Goal: Task Accomplishment & Management: Complete application form

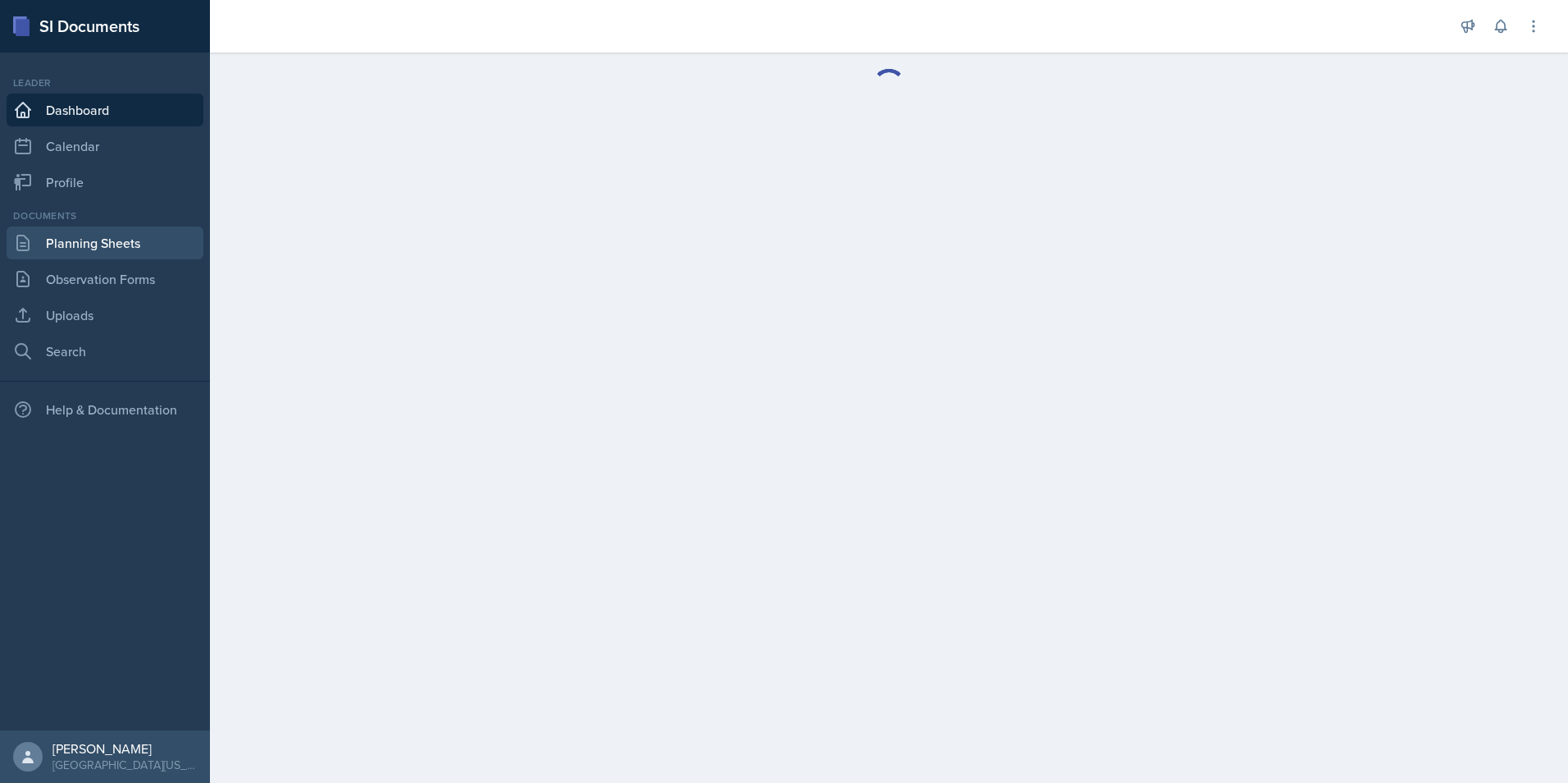
click at [141, 242] on link "Planning Sheets" at bounding box center [105, 243] width 197 height 33
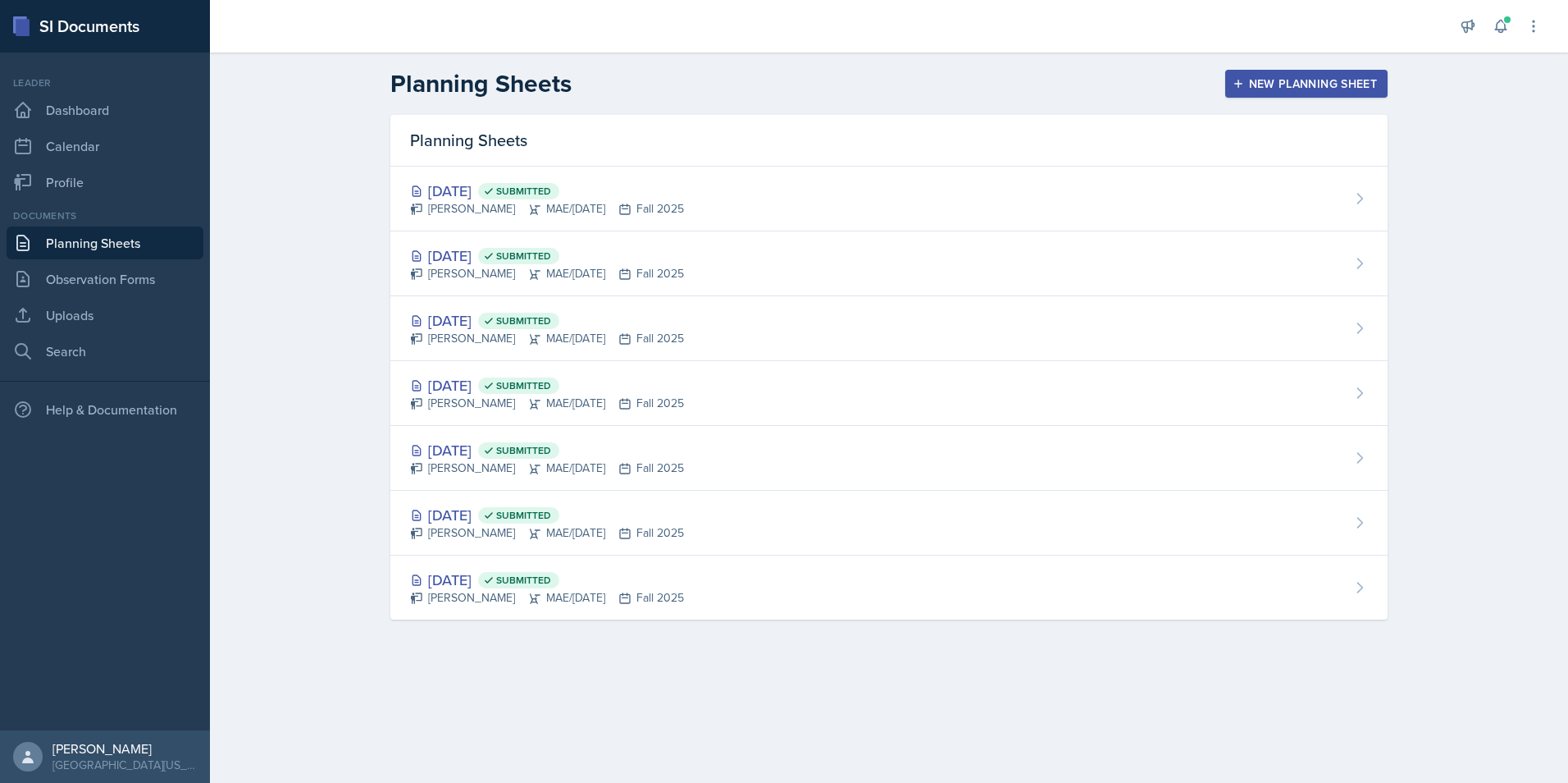
click at [363, 148] on div "Planning Sheets New Planning Sheet Planning Sheets Sep 15th, 2025 Submitted Jos…" at bounding box center [889, 355] width 1358 height 607
click at [1265, 87] on div "New Planning Sheet" at bounding box center [1307, 84] width 141 height 14
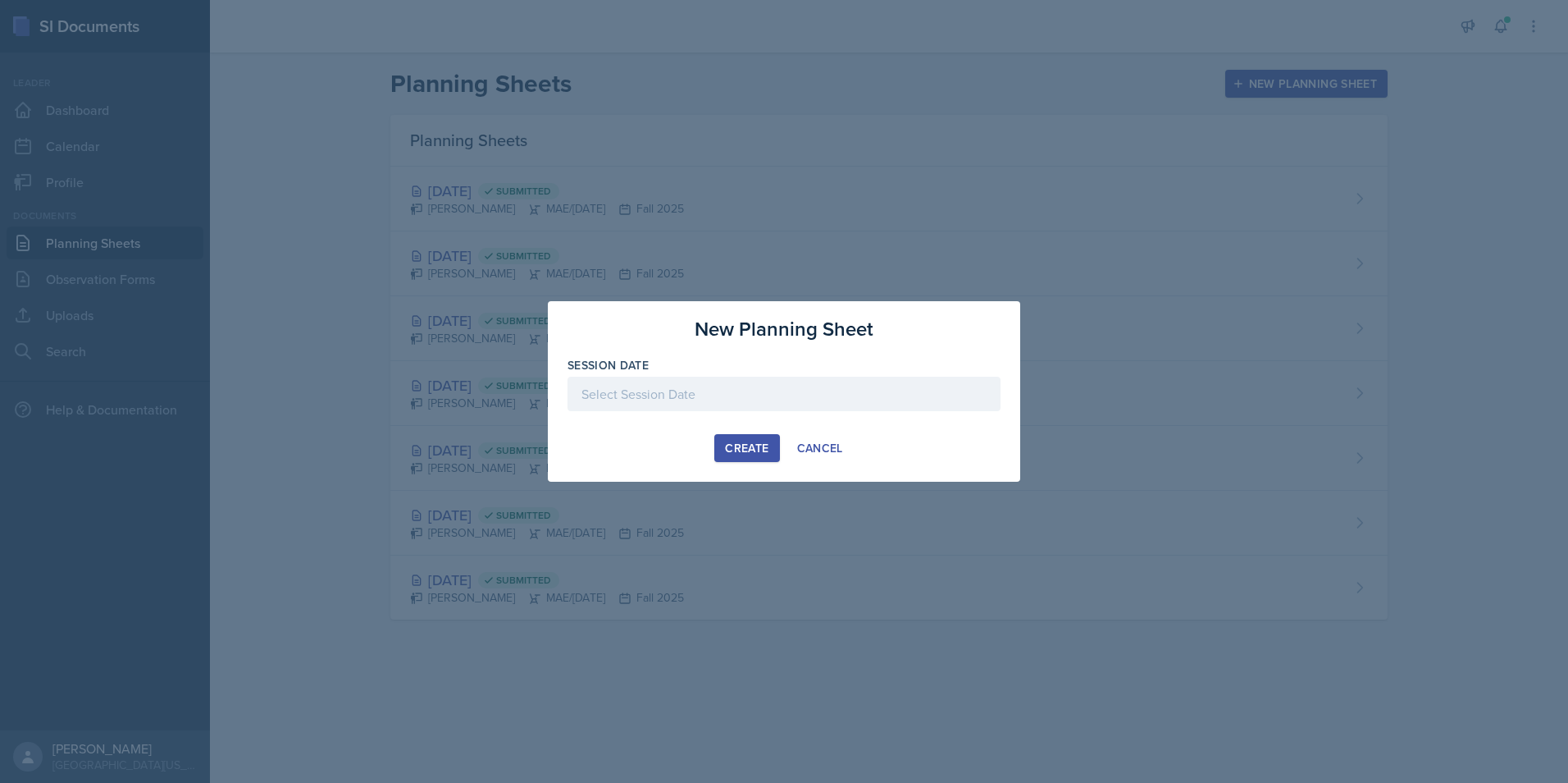
click at [761, 394] on div at bounding box center [784, 394] width 433 height 35
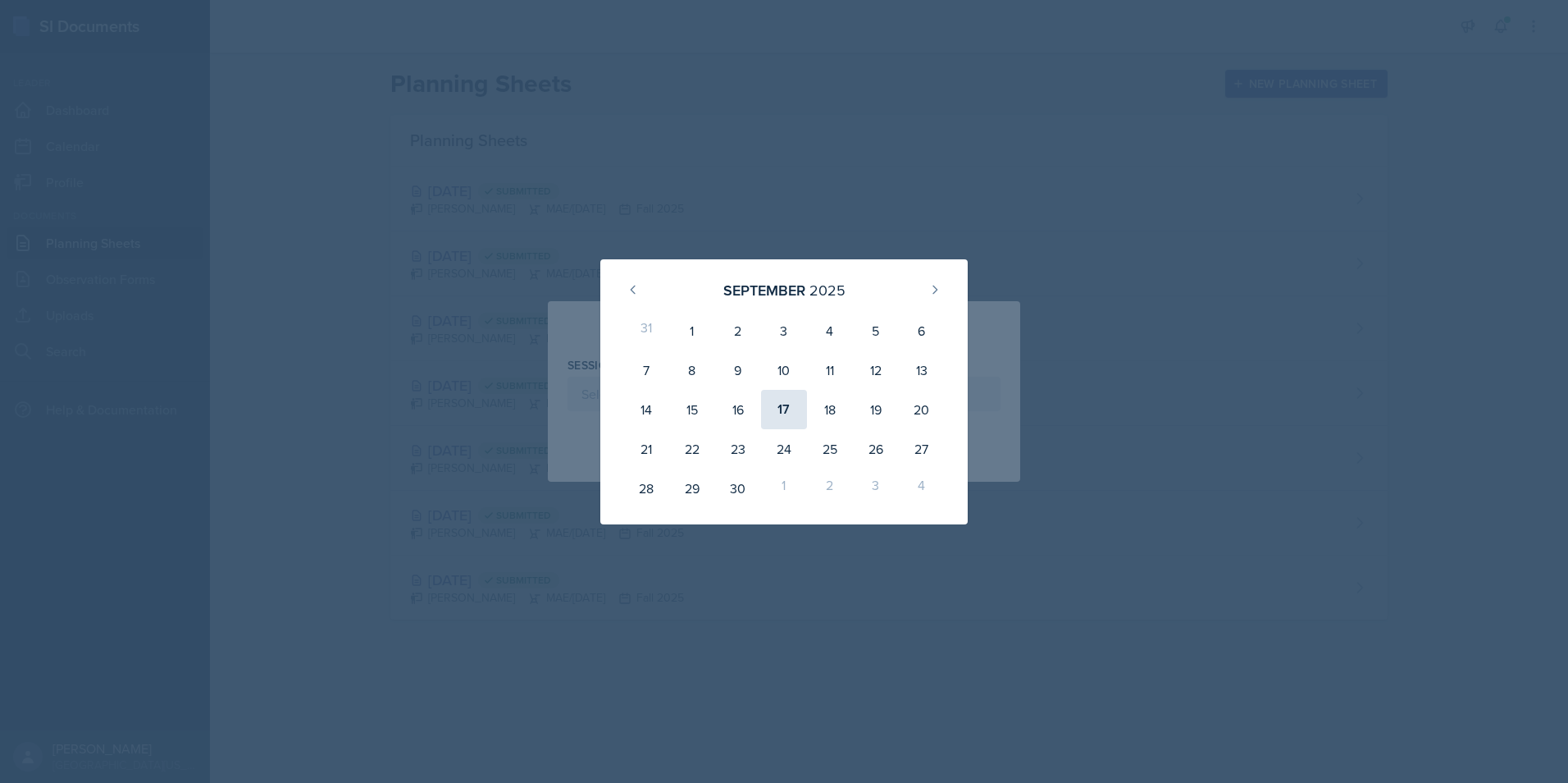
click at [779, 414] on div "17" at bounding box center [784, 409] width 45 height 40
type input "[DATE]"
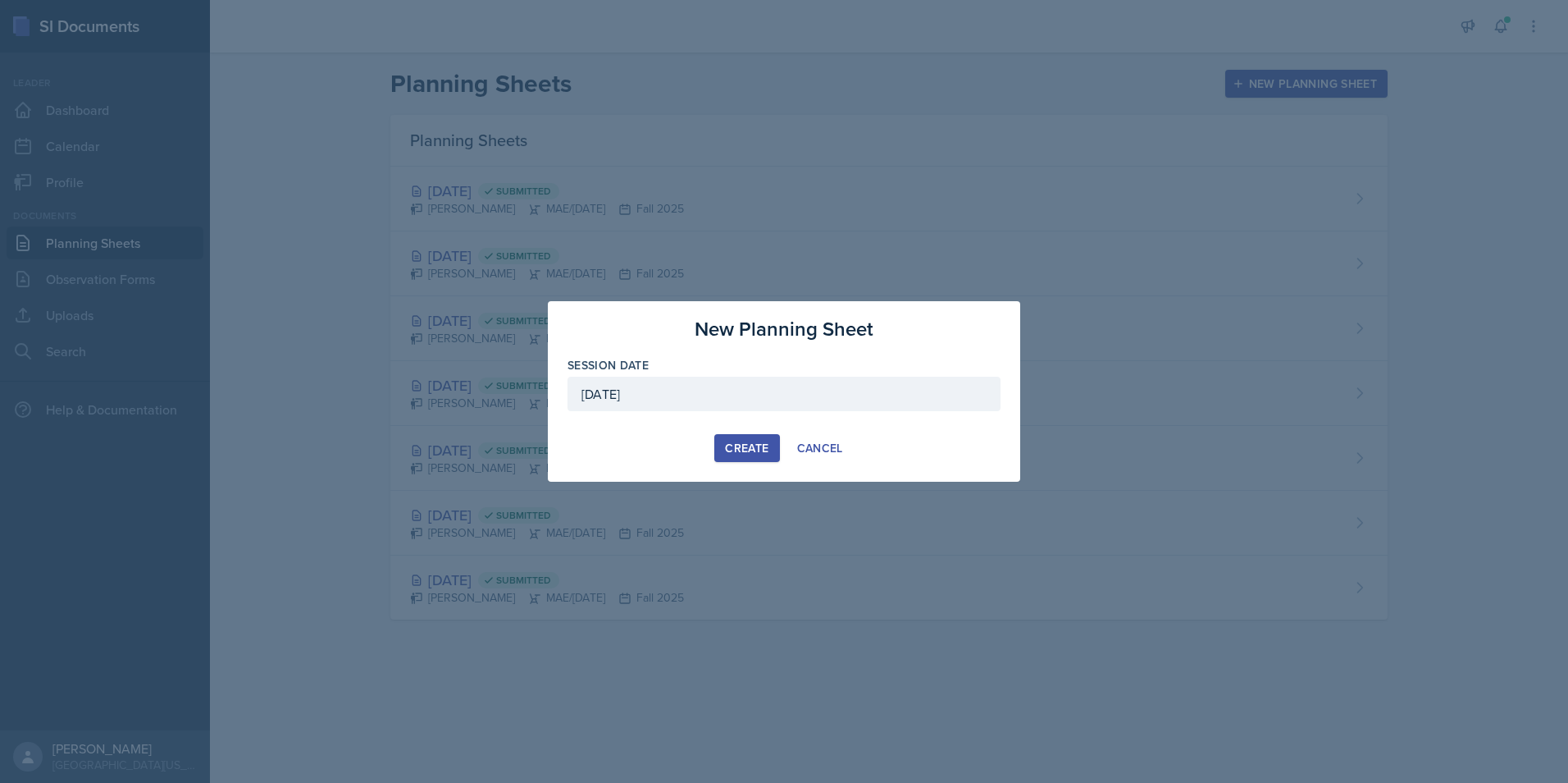
click at [749, 441] on div "Create" at bounding box center [747, 448] width 44 height 14
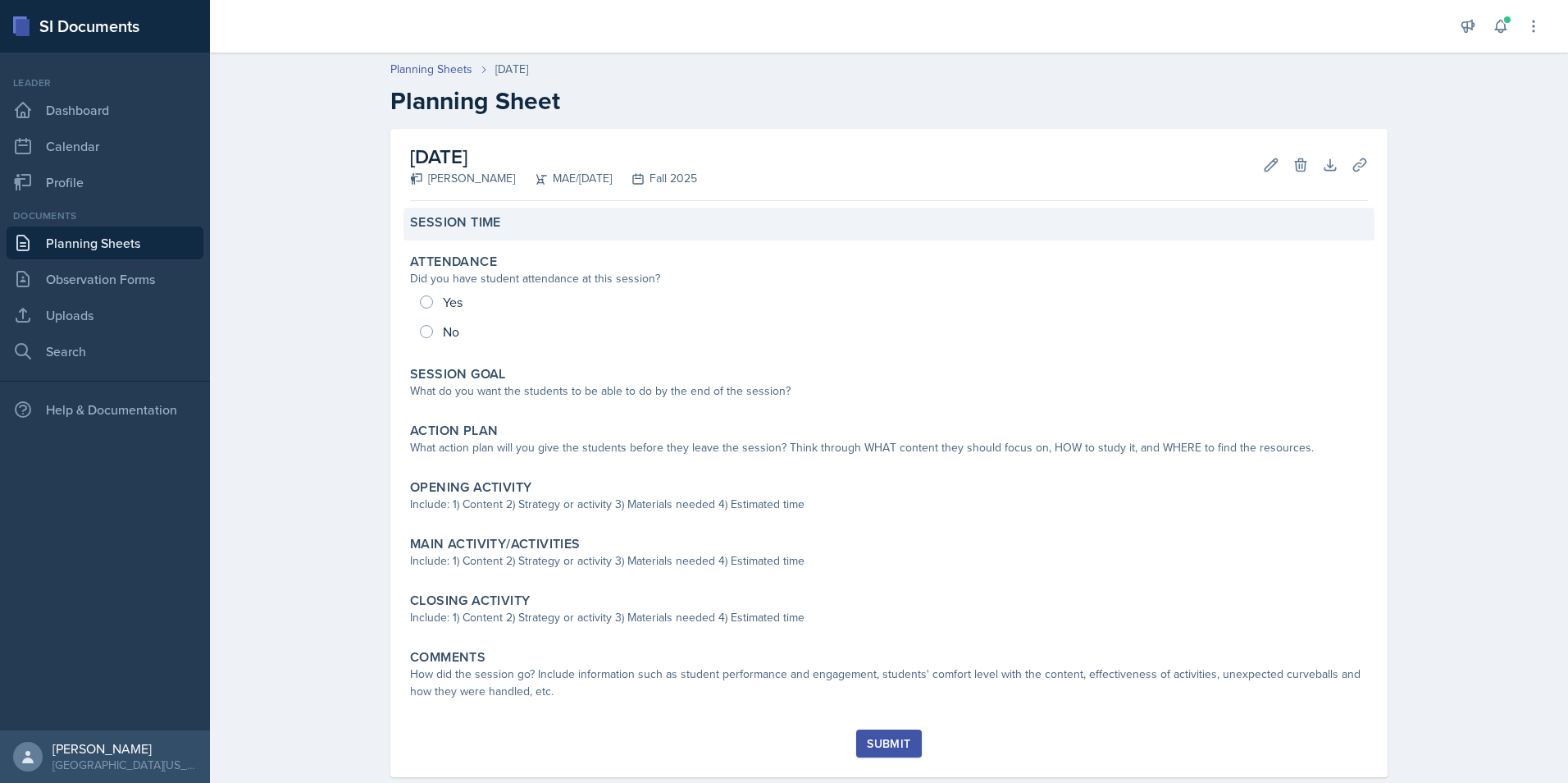
click at [492, 224] on label "Session Time" at bounding box center [456, 222] width 91 height 16
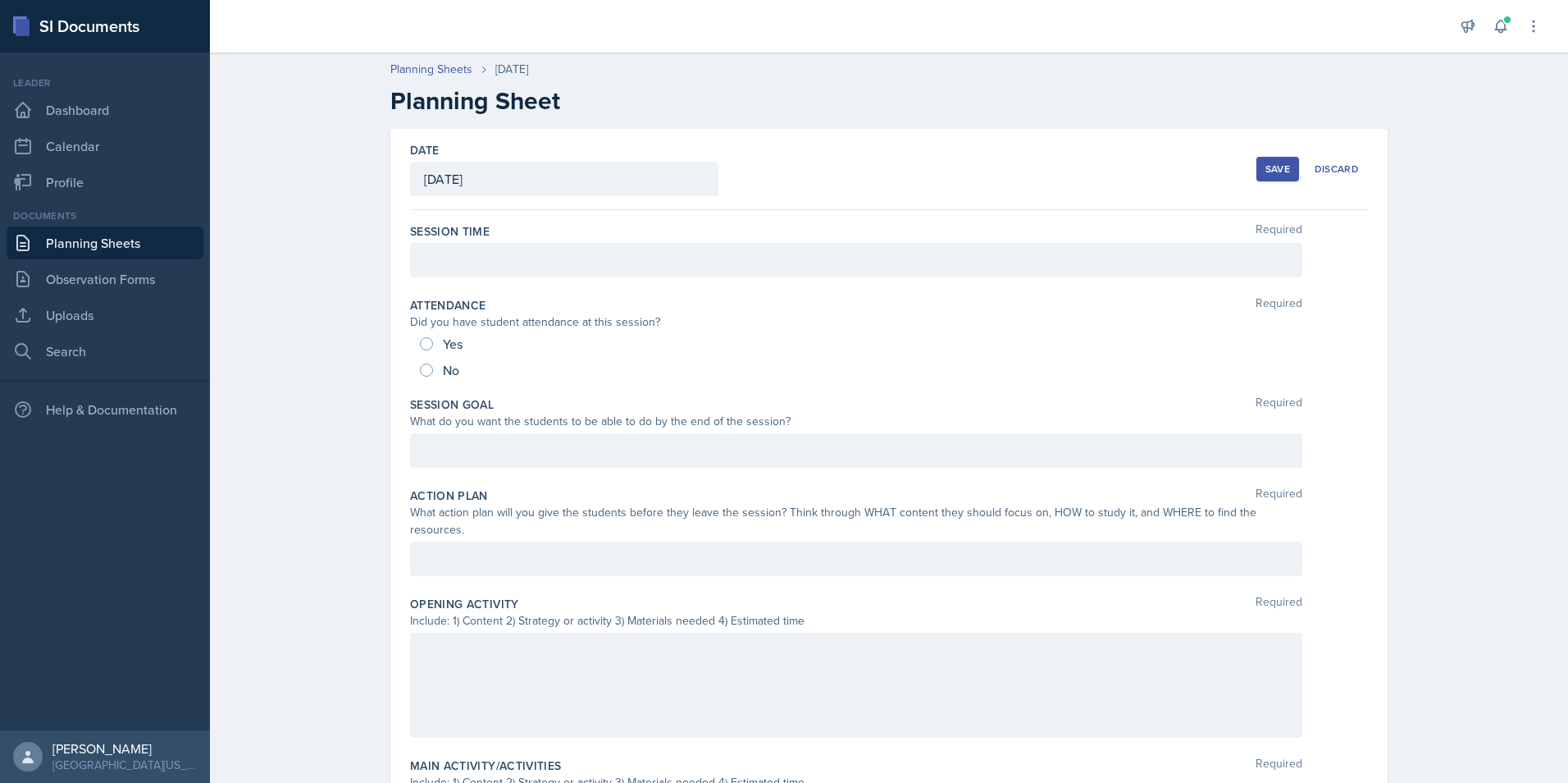
click at [520, 261] on div at bounding box center [856, 260] width 893 height 35
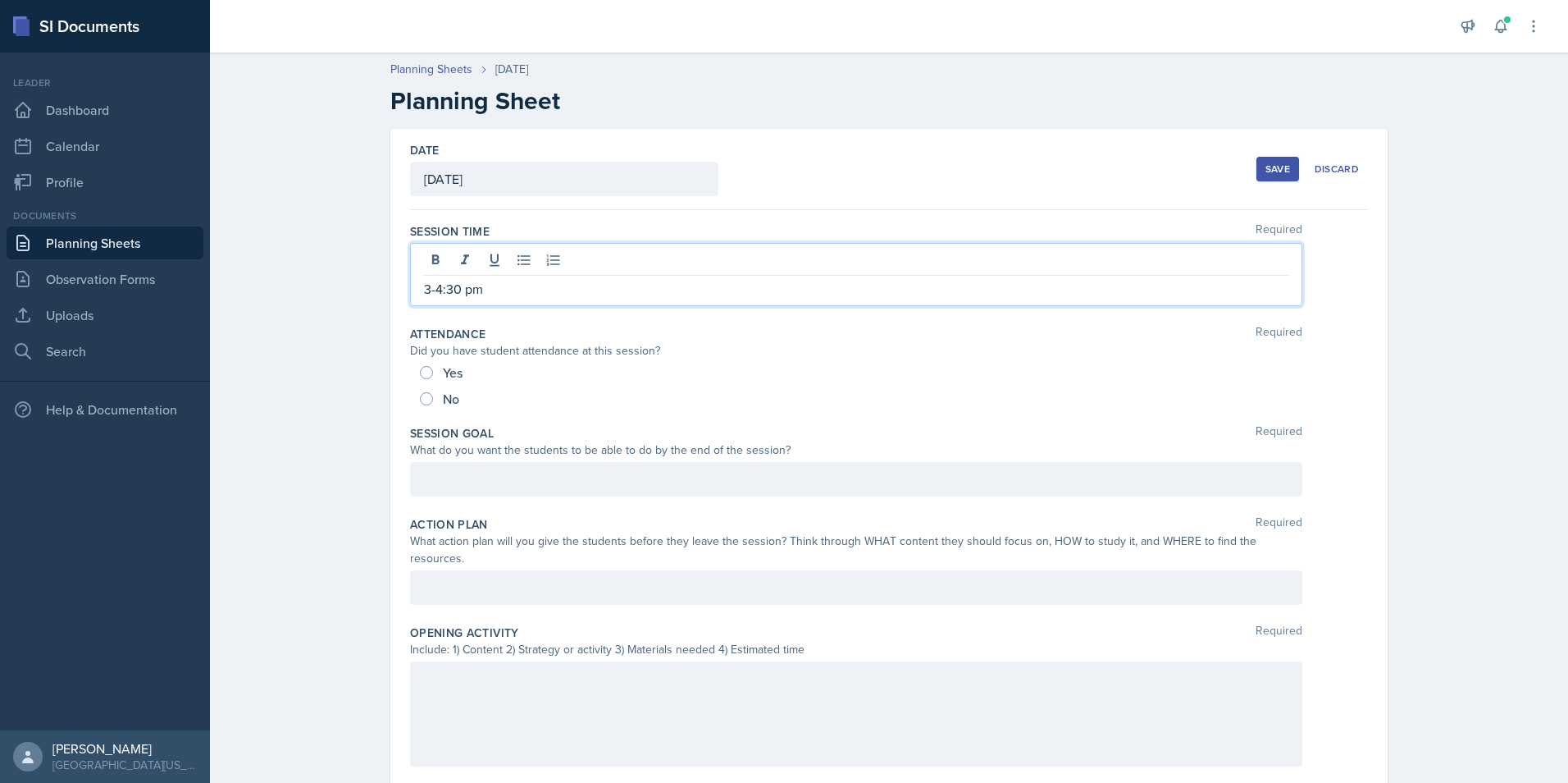
click at [488, 483] on div at bounding box center [856, 479] width 893 height 35
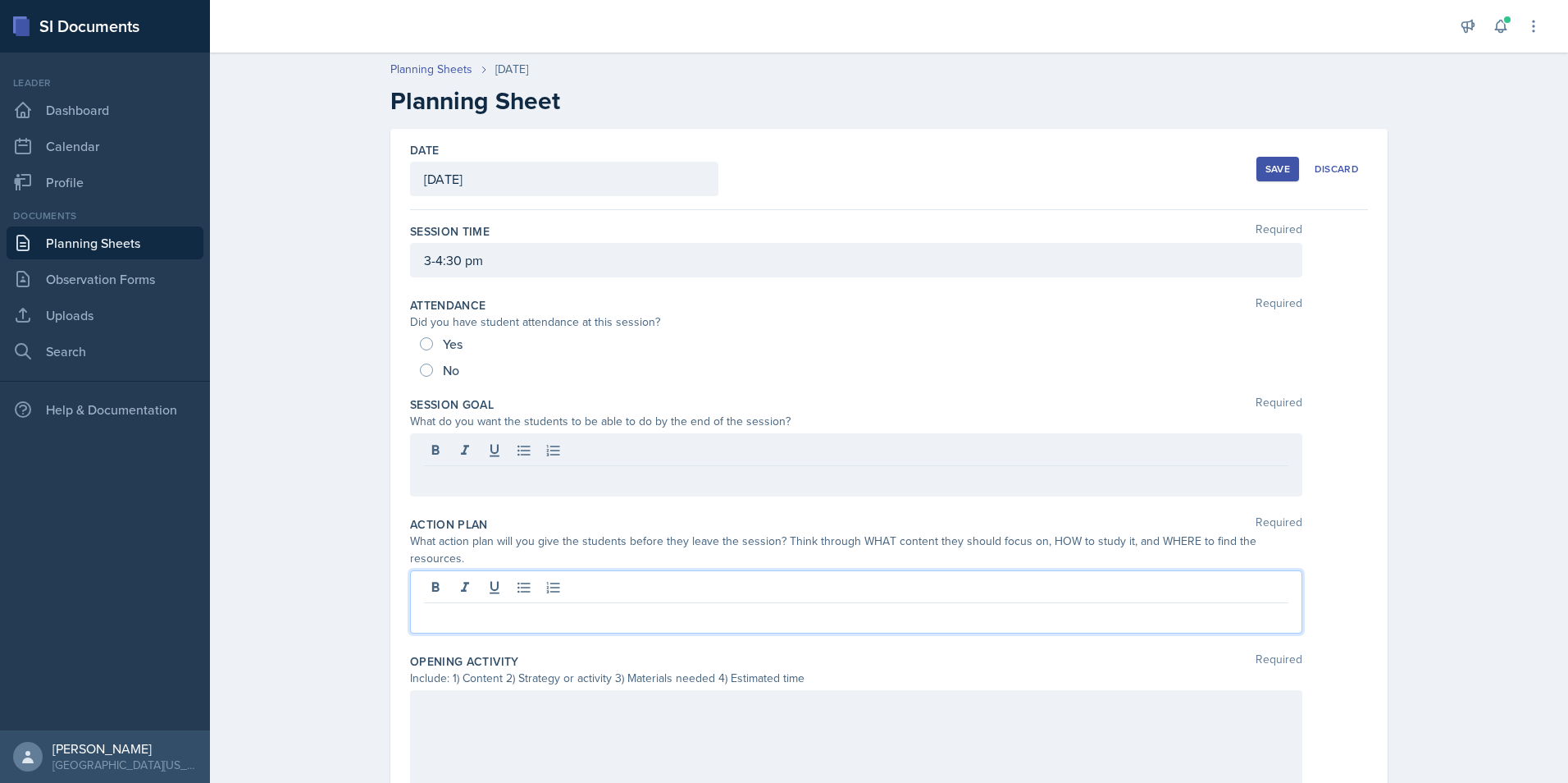
click at [493, 570] on div at bounding box center [856, 601] width 893 height 63
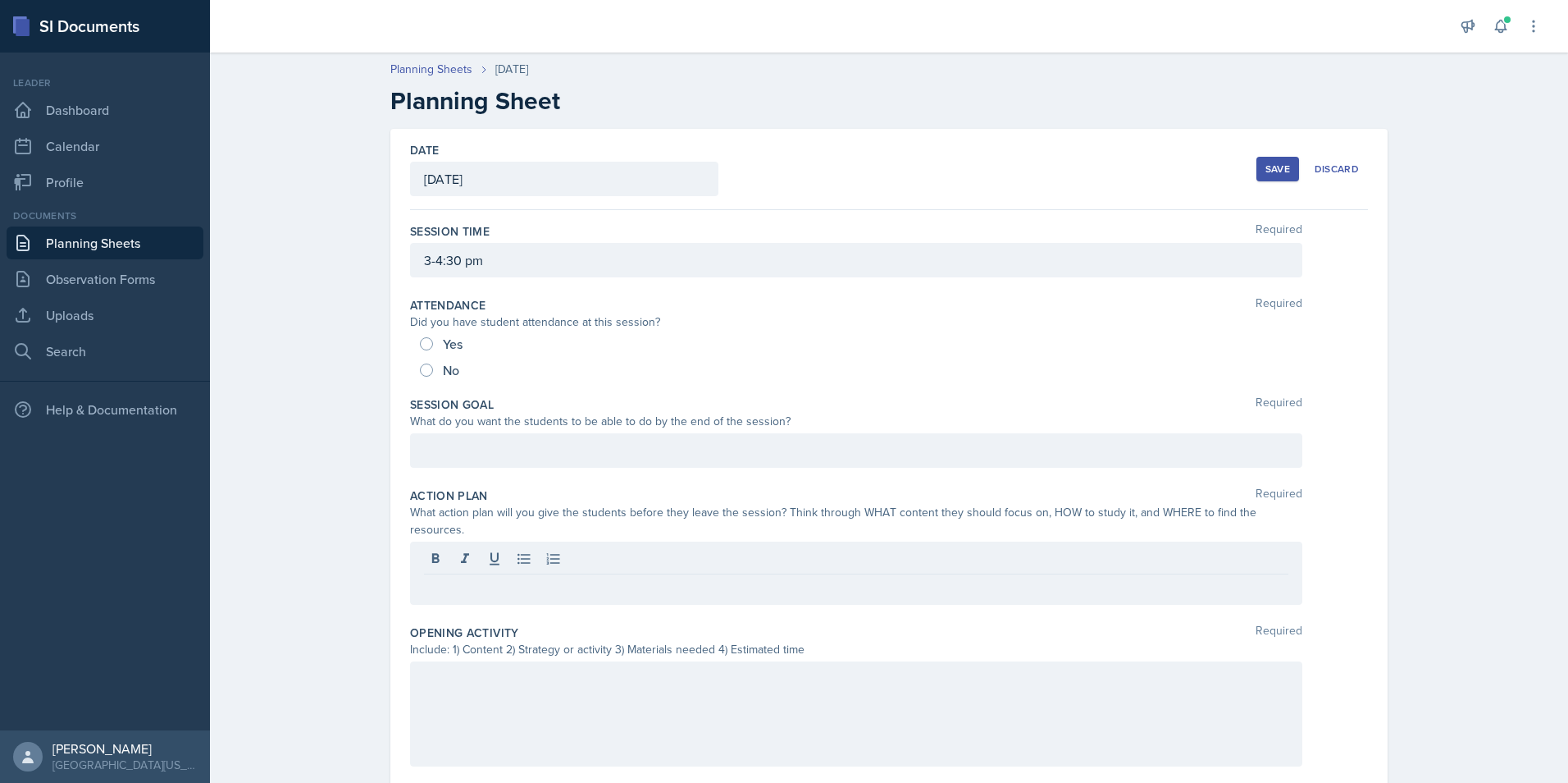
click at [549, 446] on div at bounding box center [856, 451] width 893 height 35
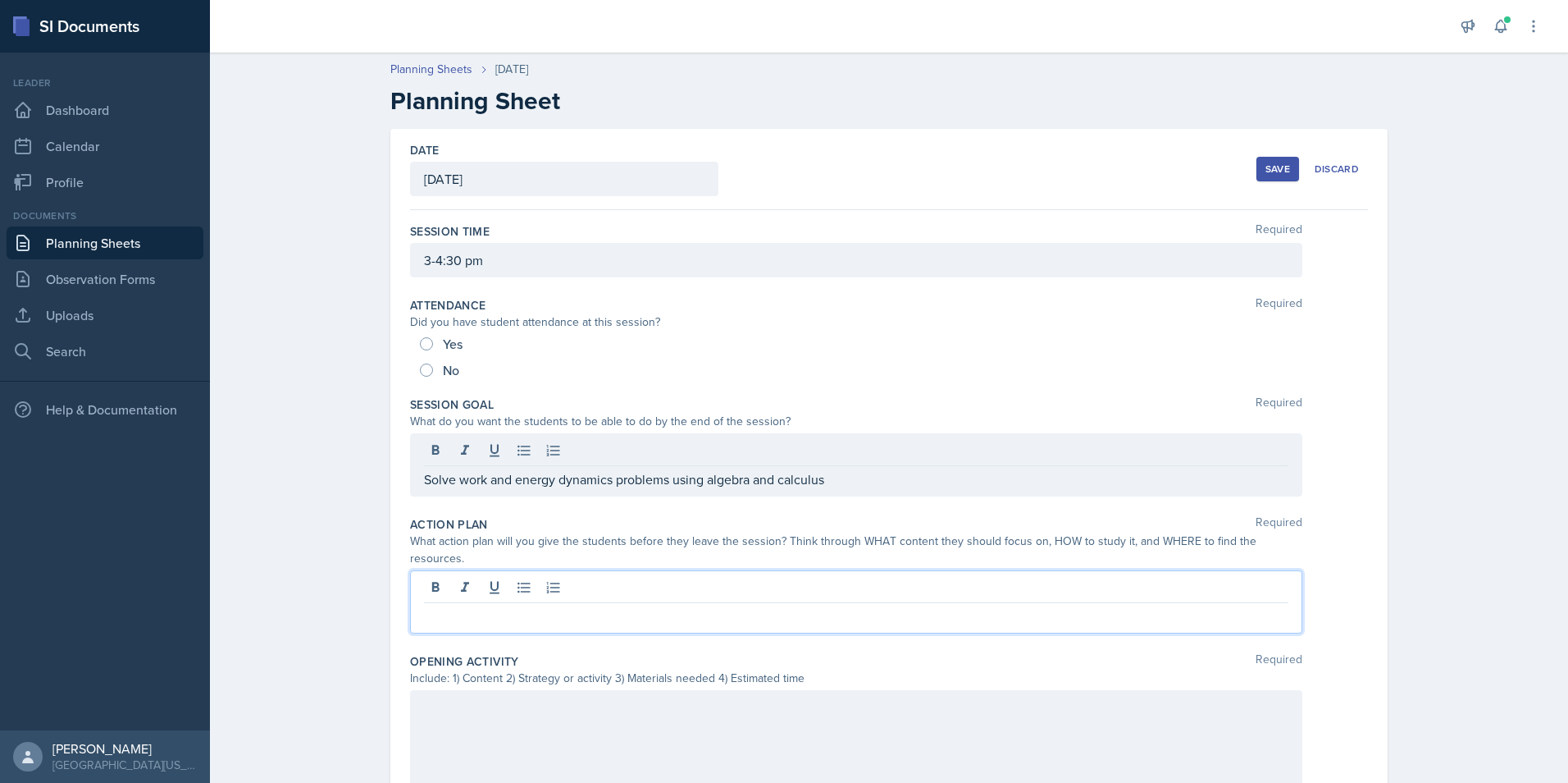
click at [510, 570] on div at bounding box center [856, 601] width 893 height 63
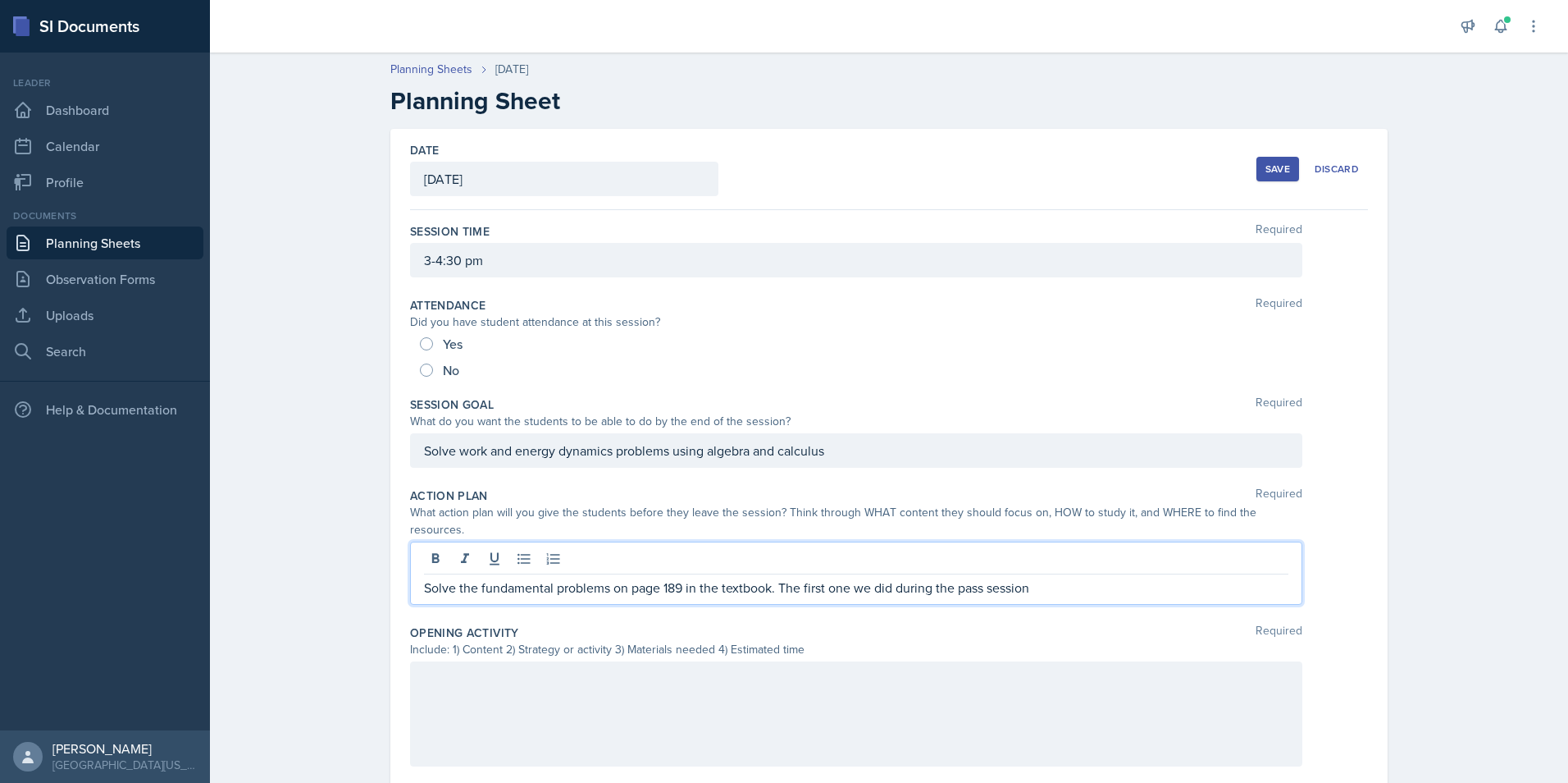
click at [771, 578] on p "Solve the fundamental problems on page 189 in the textbook. The first one we di…" at bounding box center [856, 587] width 865 height 19
click at [634, 684] on div at bounding box center [856, 713] width 893 height 105
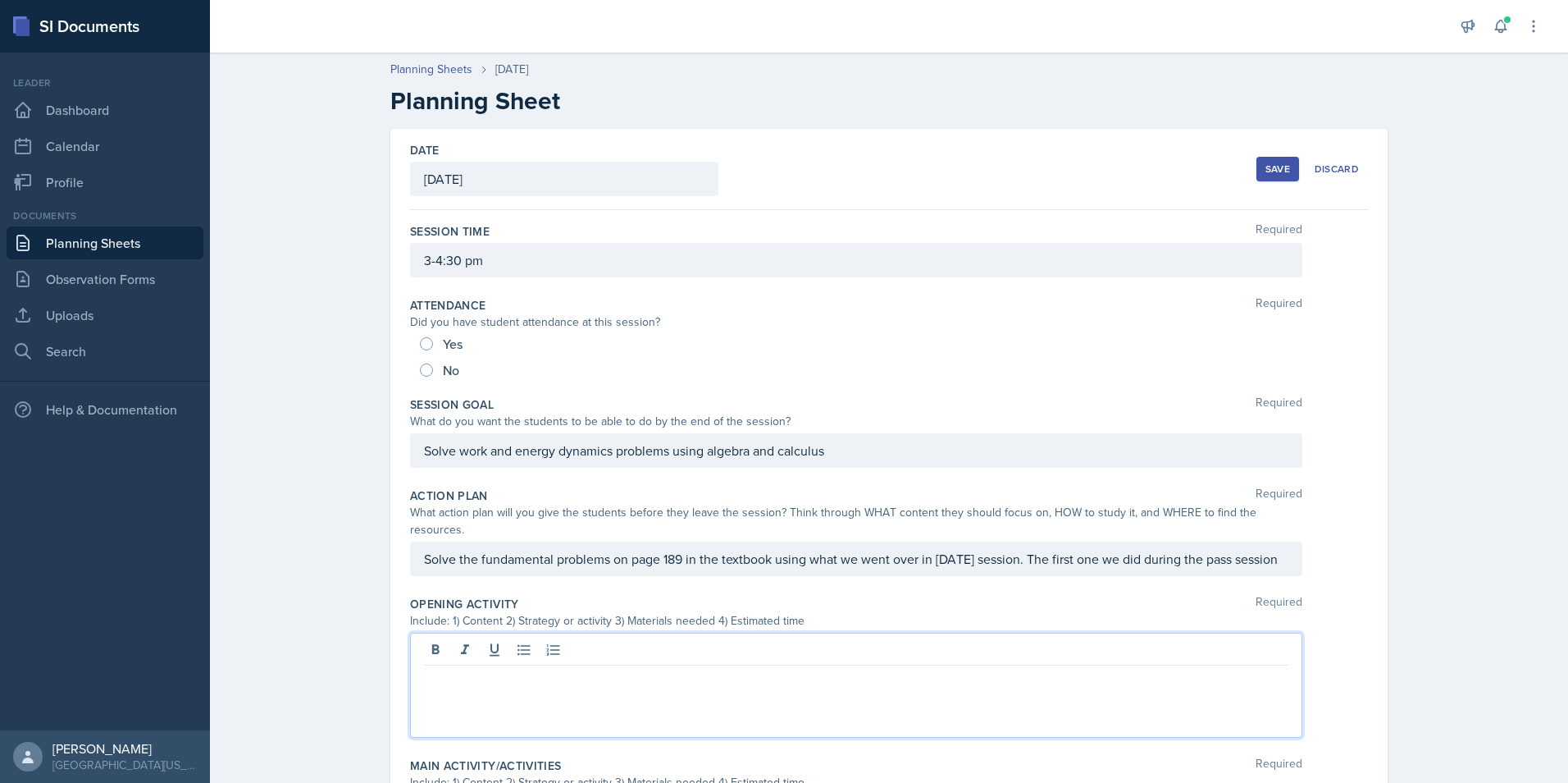
scroll to position [165, 0]
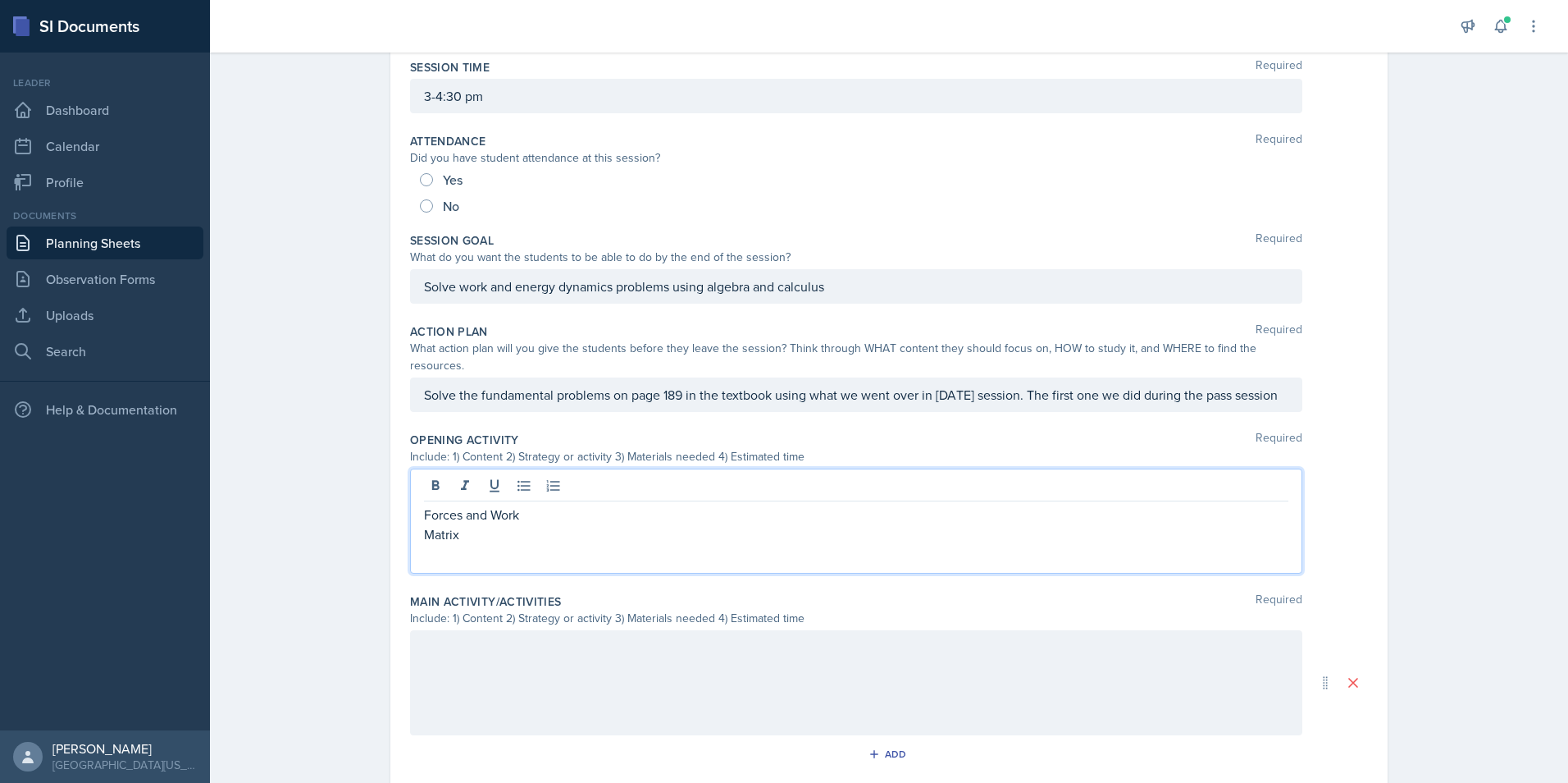
click at [509, 525] on p "Matrix" at bounding box center [856, 534] width 865 height 19
click at [519, 525] on p "Matrices," at bounding box center [856, 534] width 865 height 19
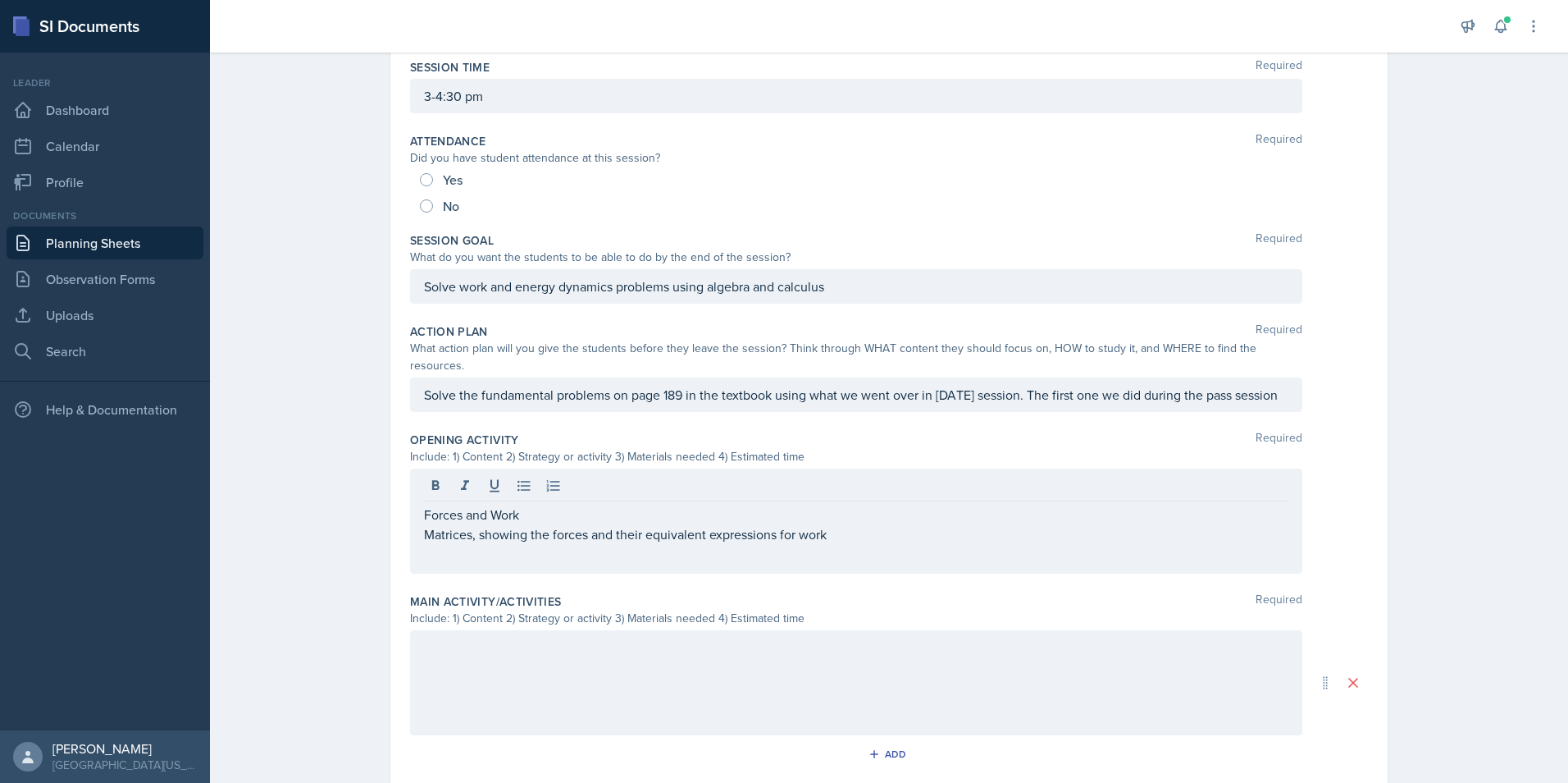
click at [512, 645] on div at bounding box center [856, 682] width 893 height 105
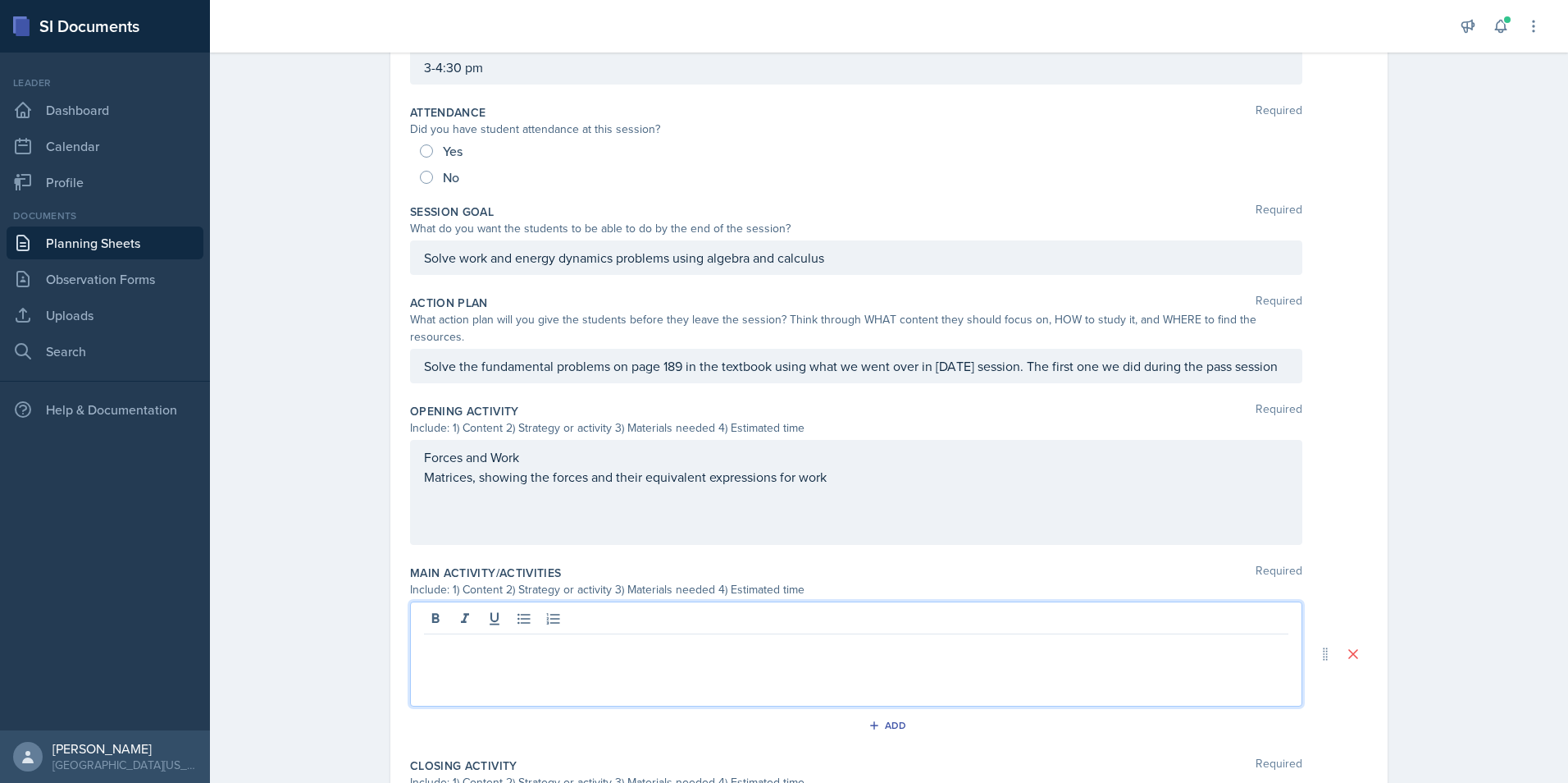
click at [848, 503] on div "Forces and Work Matrices, showing the forces and their equivalent expressions f…" at bounding box center [856, 493] width 893 height 105
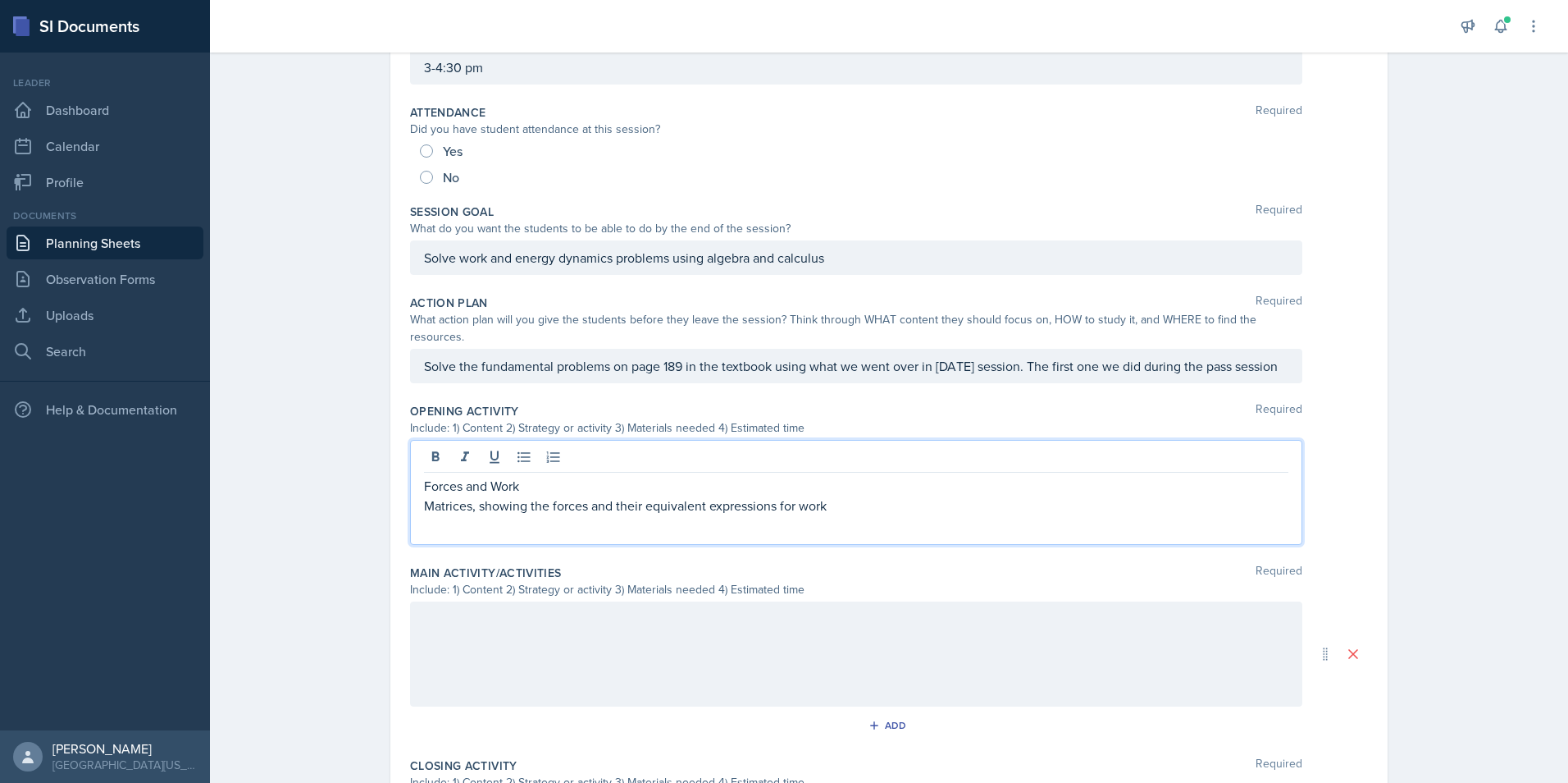
scroll to position [222, 0]
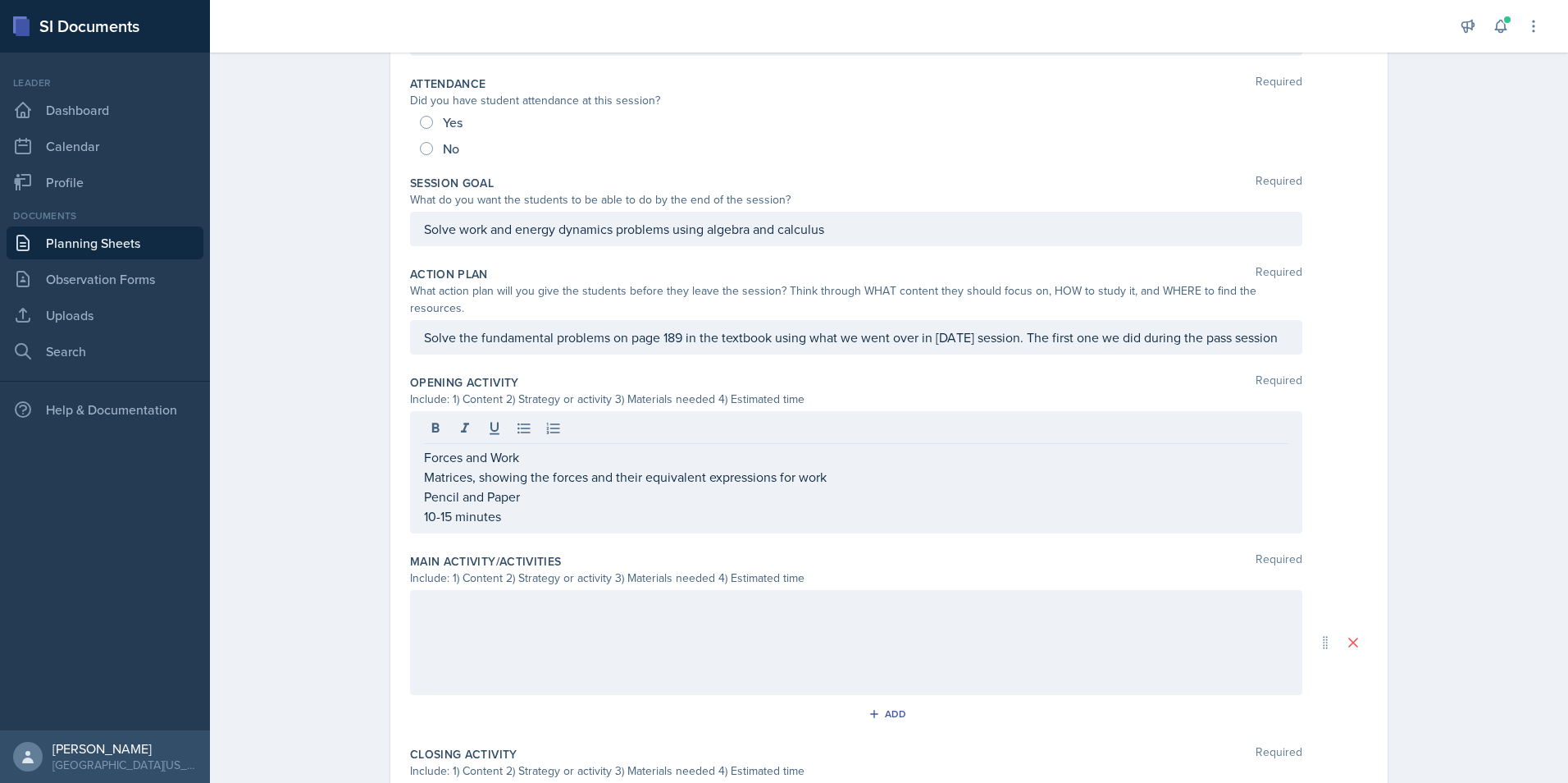
click at [634, 608] on div at bounding box center [856, 643] width 893 height 105
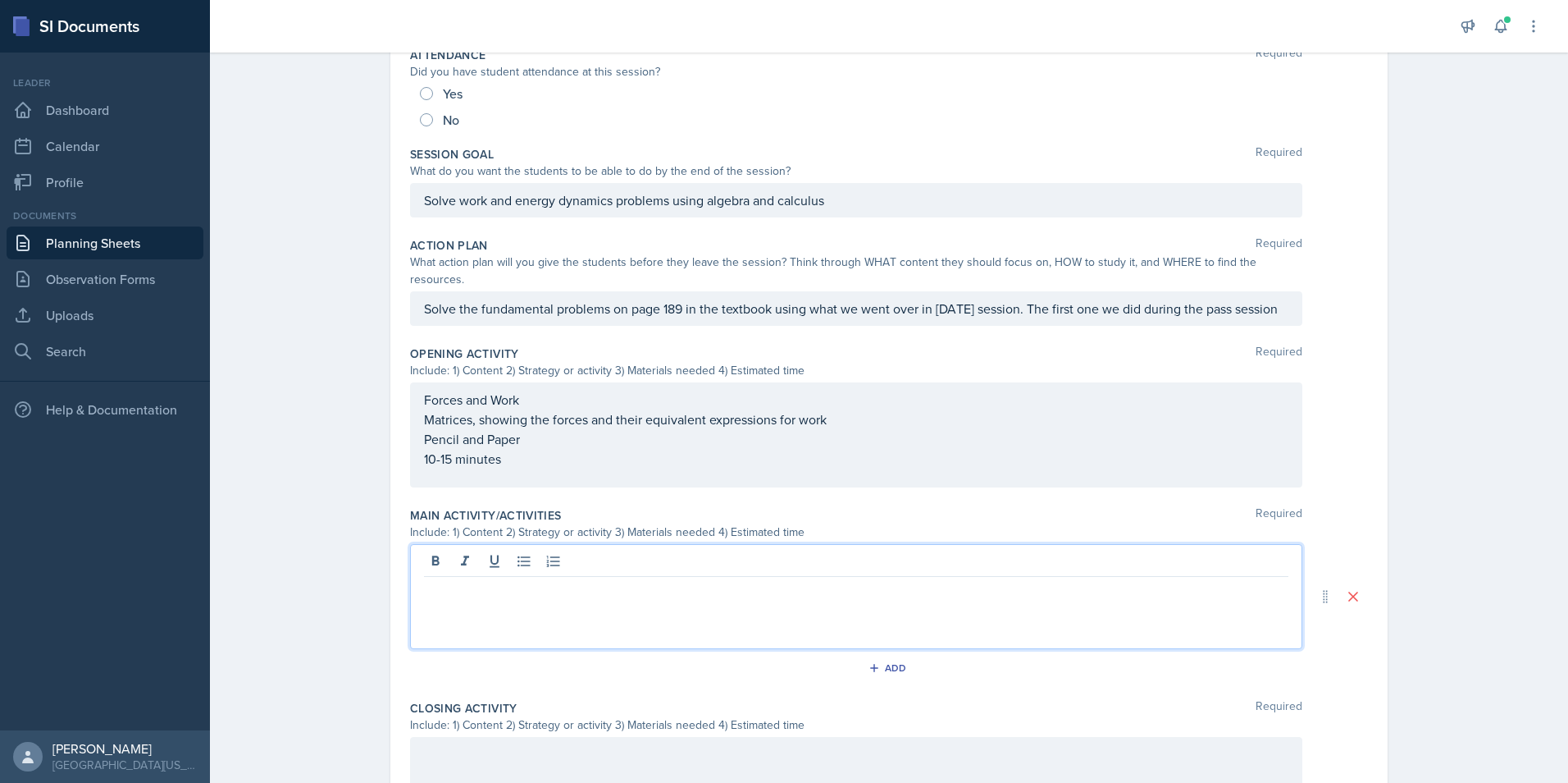
scroll to position [467, 0]
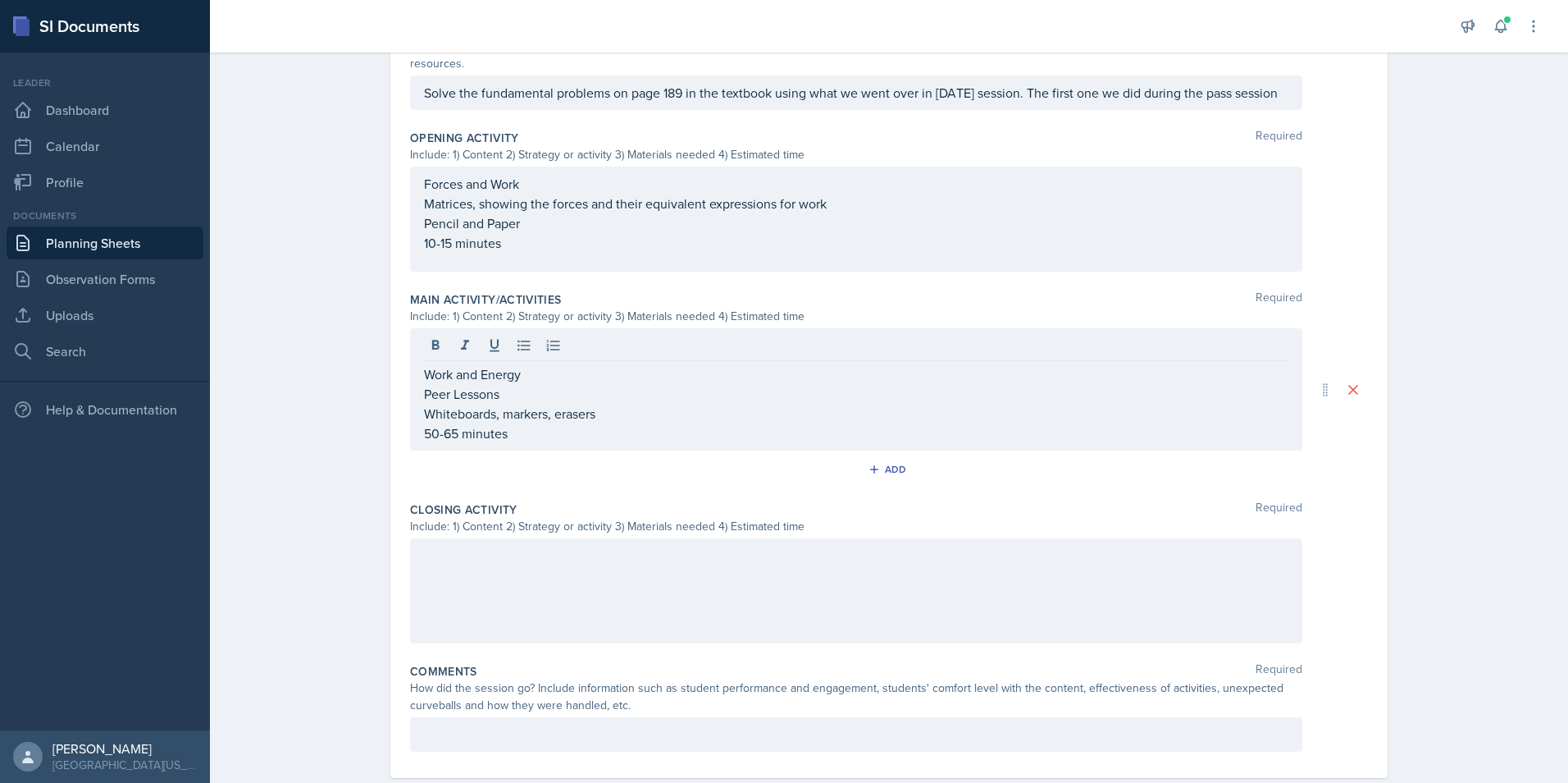
click at [534, 554] on div at bounding box center [856, 590] width 893 height 105
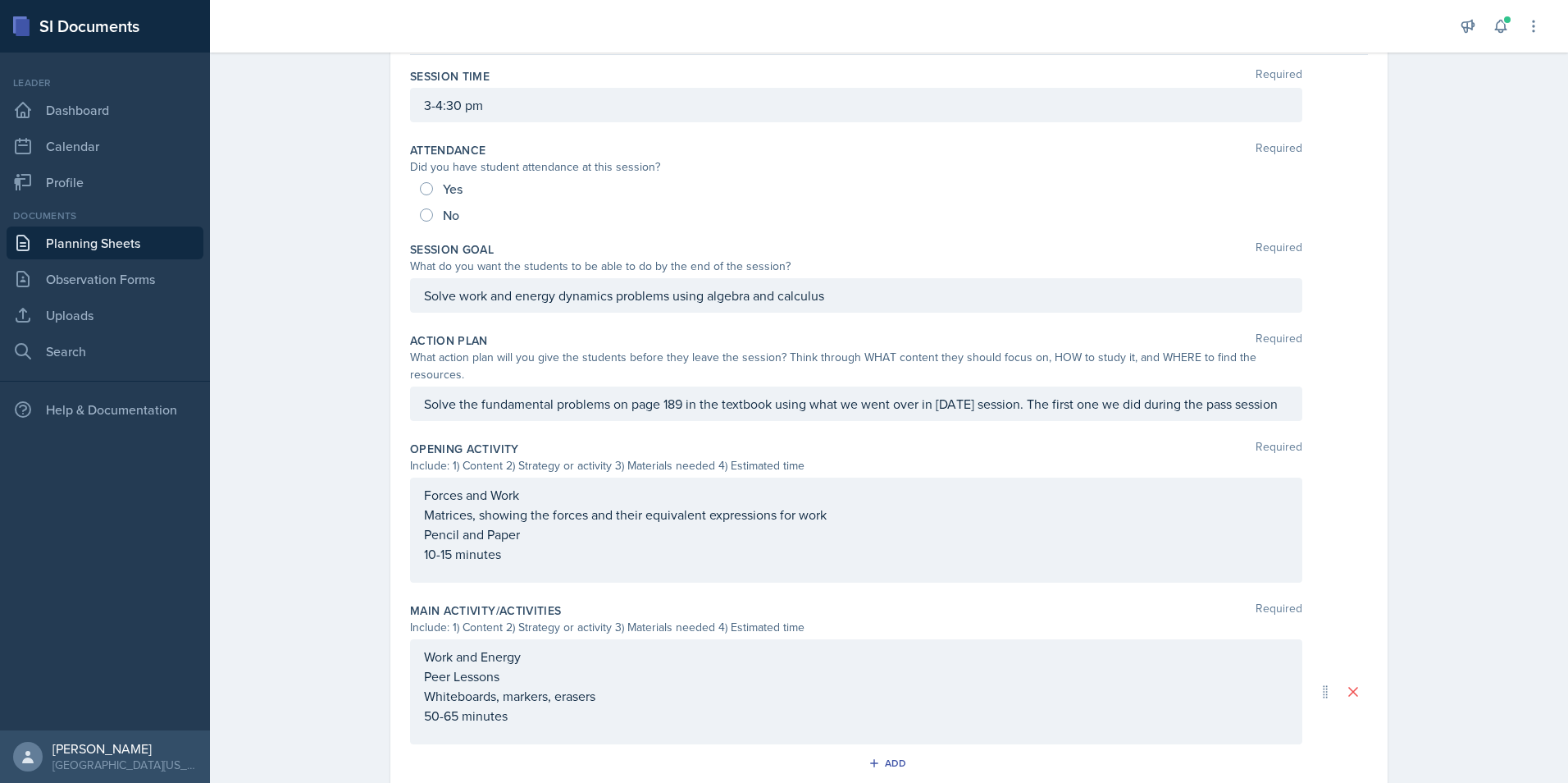
scroll to position [0, 0]
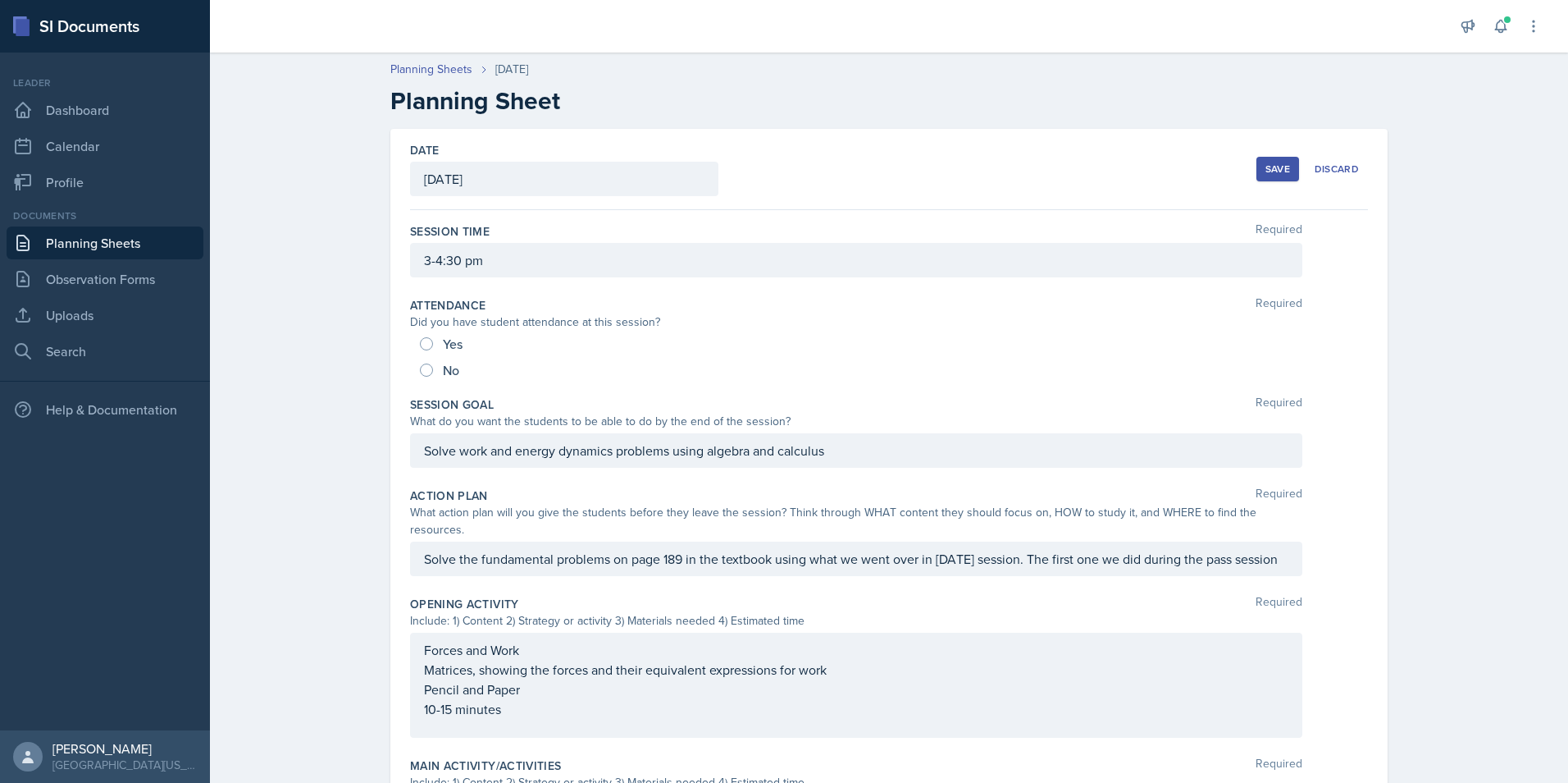
click at [368, 425] on div "Date September 17th, 2025 September 2025 31 1 2 3 4 5 6 7 8 9 10 11 12 13 14 15…" at bounding box center [888, 706] width 1050 height 1155
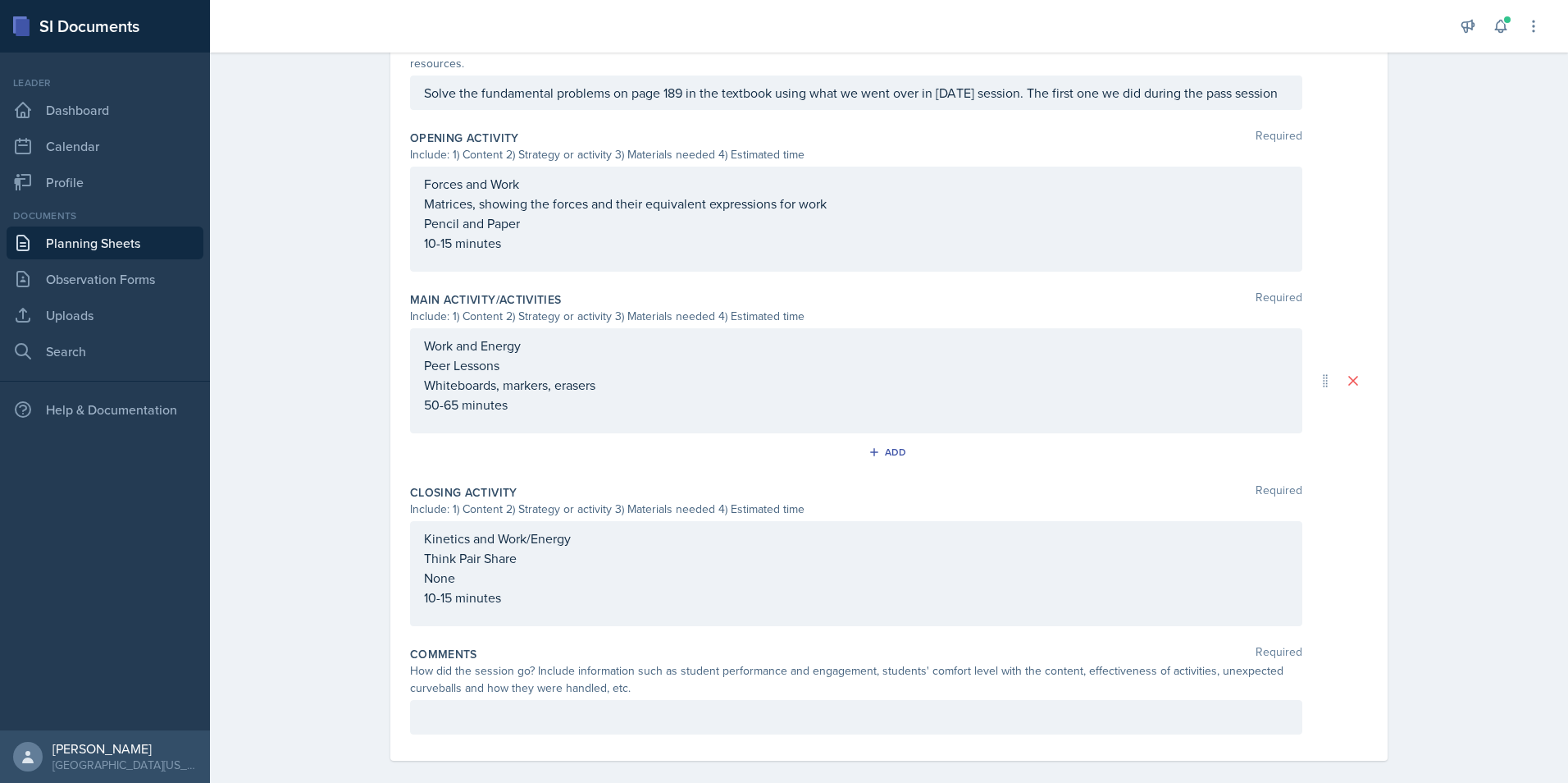
scroll to position [56, 0]
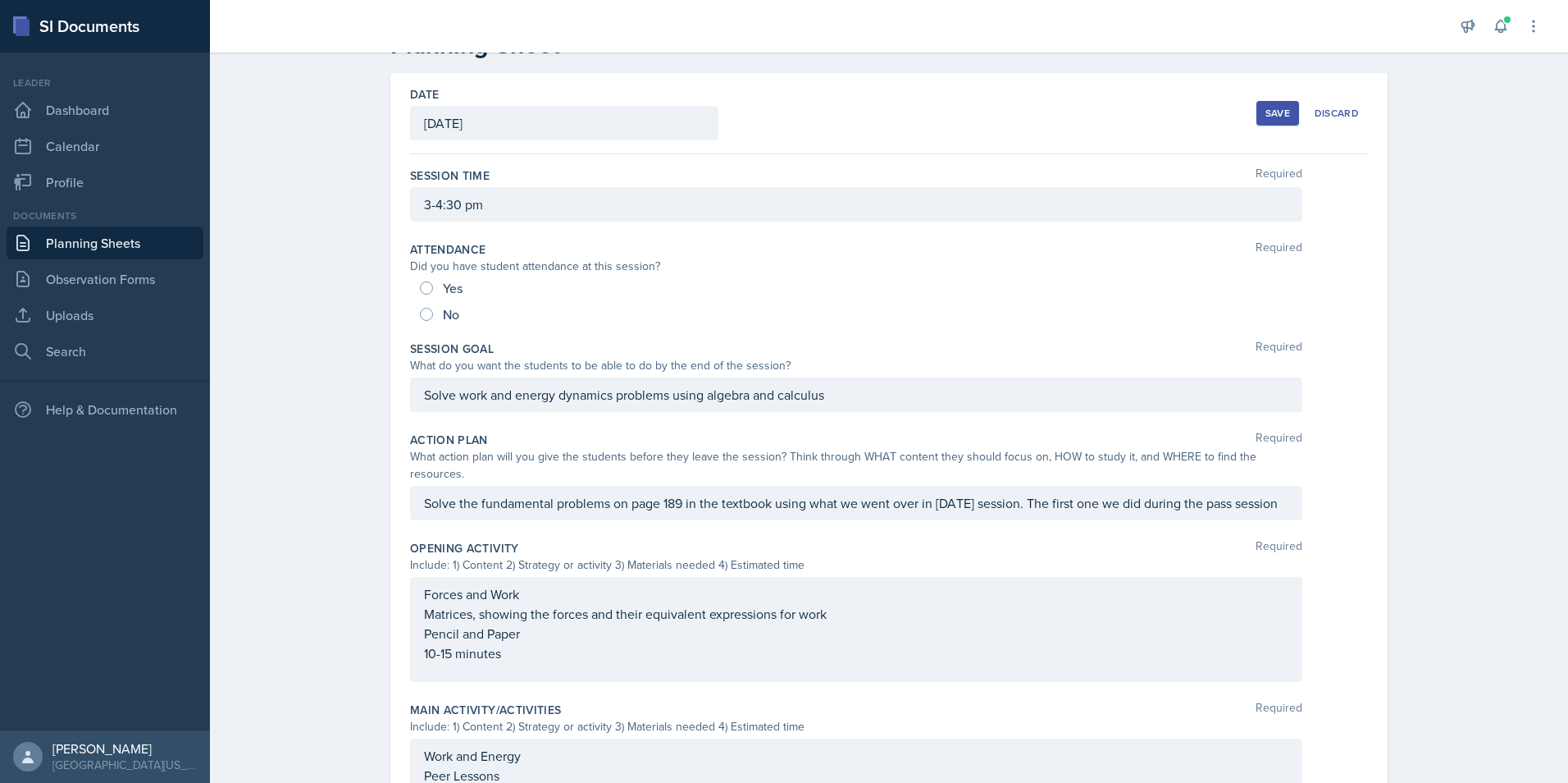
click at [1268, 121] on button "Save" at bounding box center [1278, 112] width 43 height 24
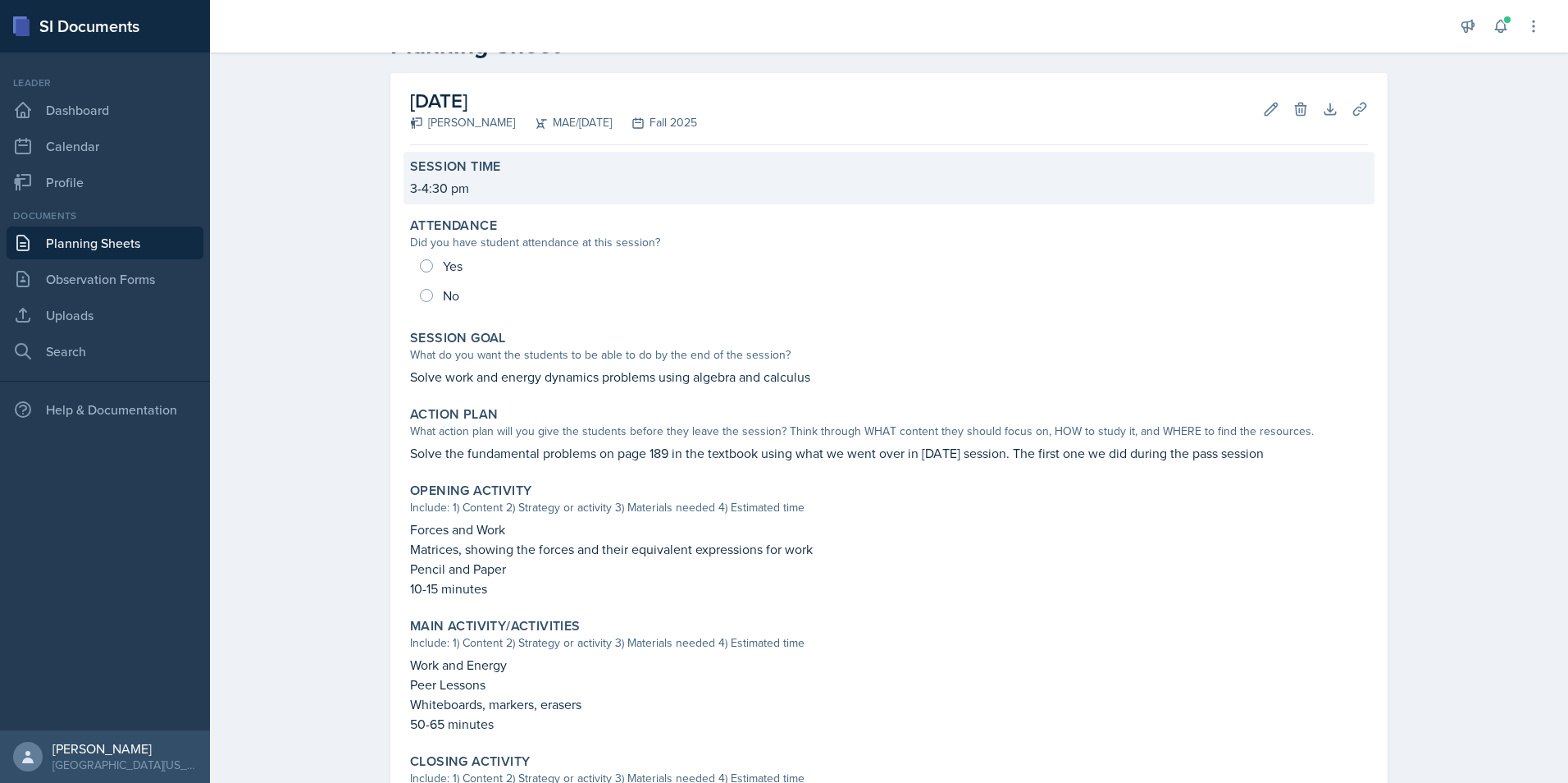
scroll to position [0, 0]
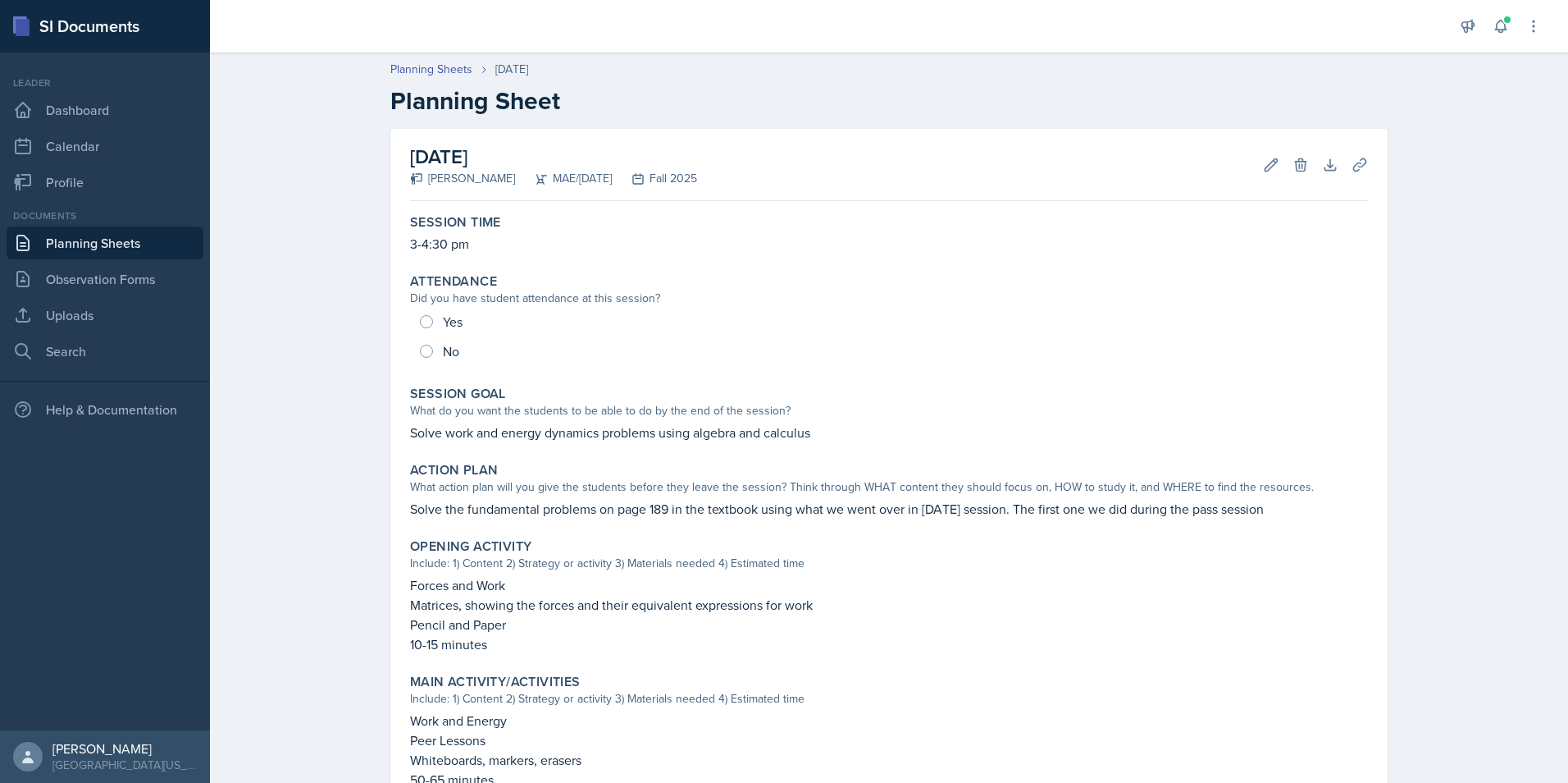
click at [340, 175] on div "Planning Sheets Sep 17th, 2025 Planning Sheet September 17th, 2025 Joseph McCal…" at bounding box center [889, 578] width 1358 height 1068
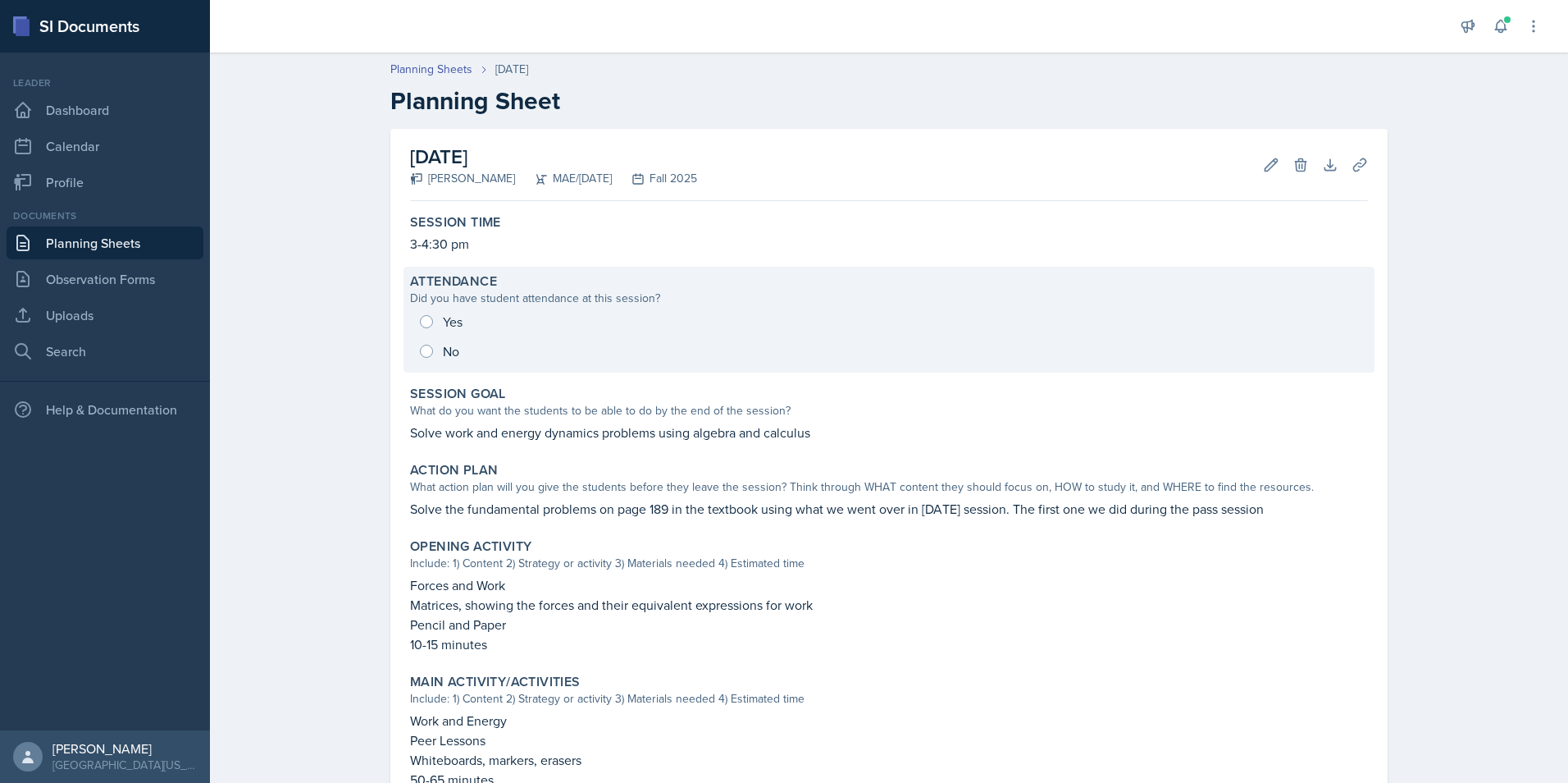
click at [429, 356] on div "Yes No" at bounding box center [889, 336] width 958 height 59
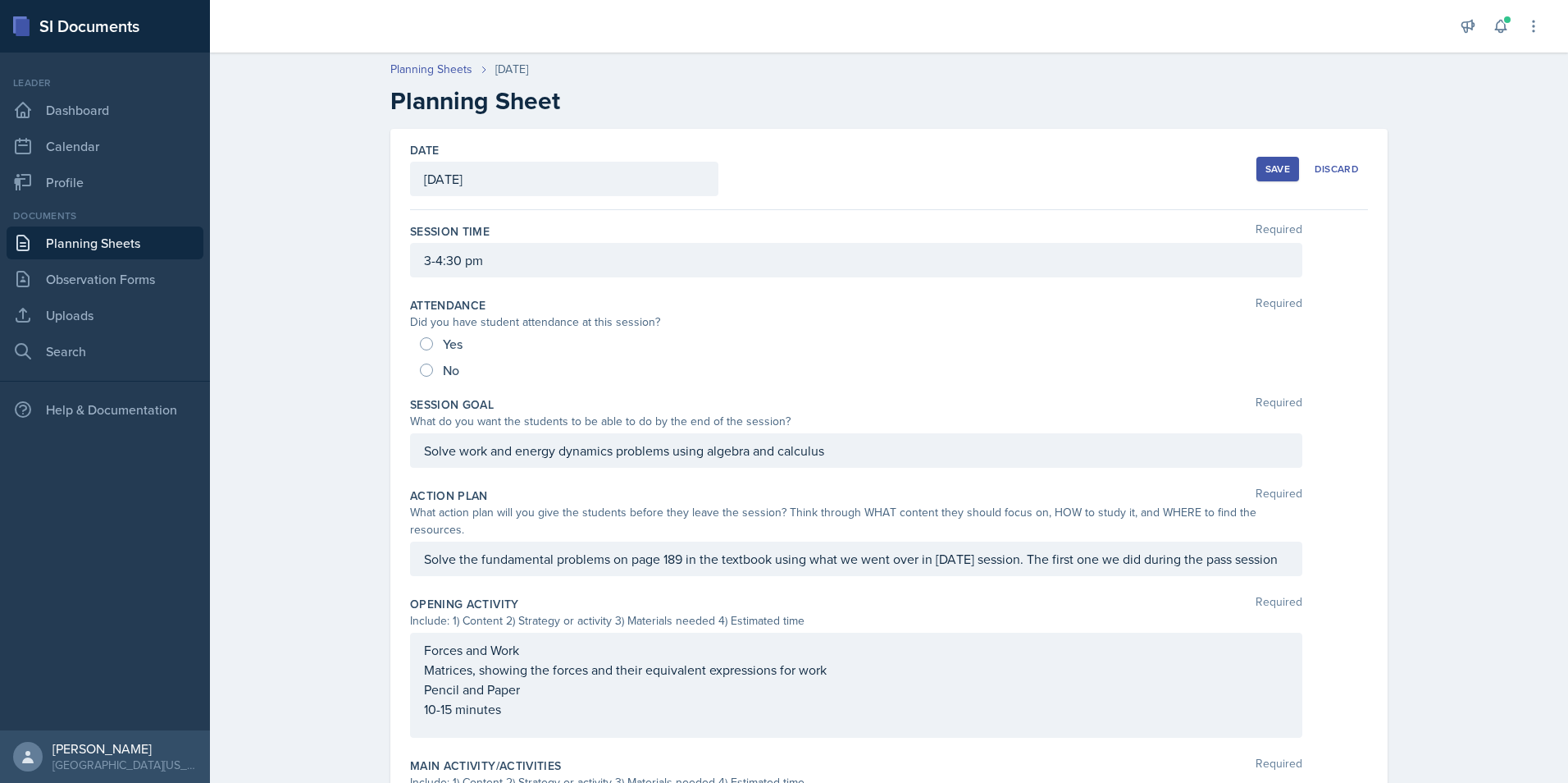
click at [443, 375] on span "No" at bounding box center [451, 370] width 16 height 16
click at [433, 375] on input "No" at bounding box center [427, 371] width 14 height 14
radio input "true"
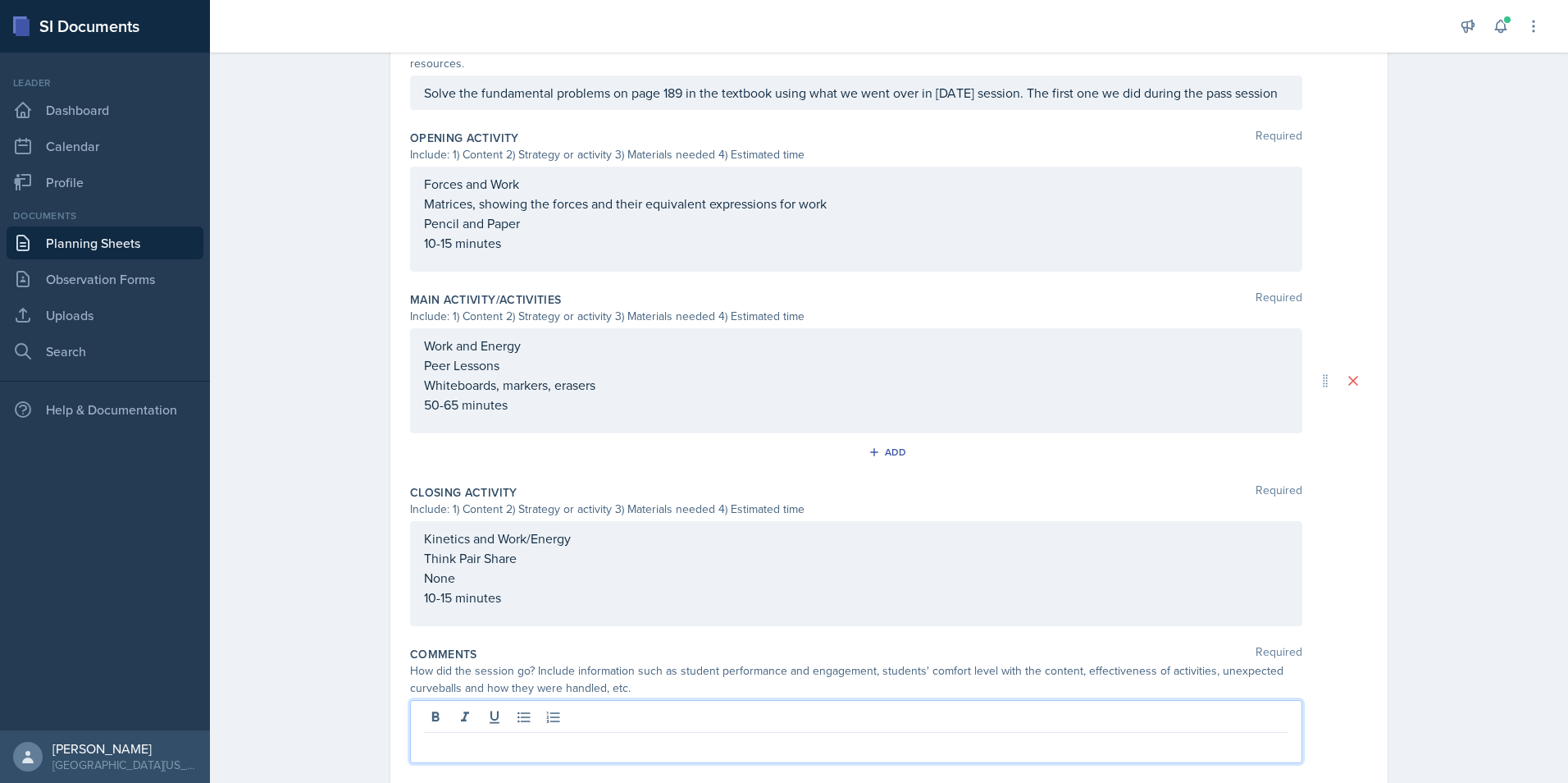
scroll to position [495, 0]
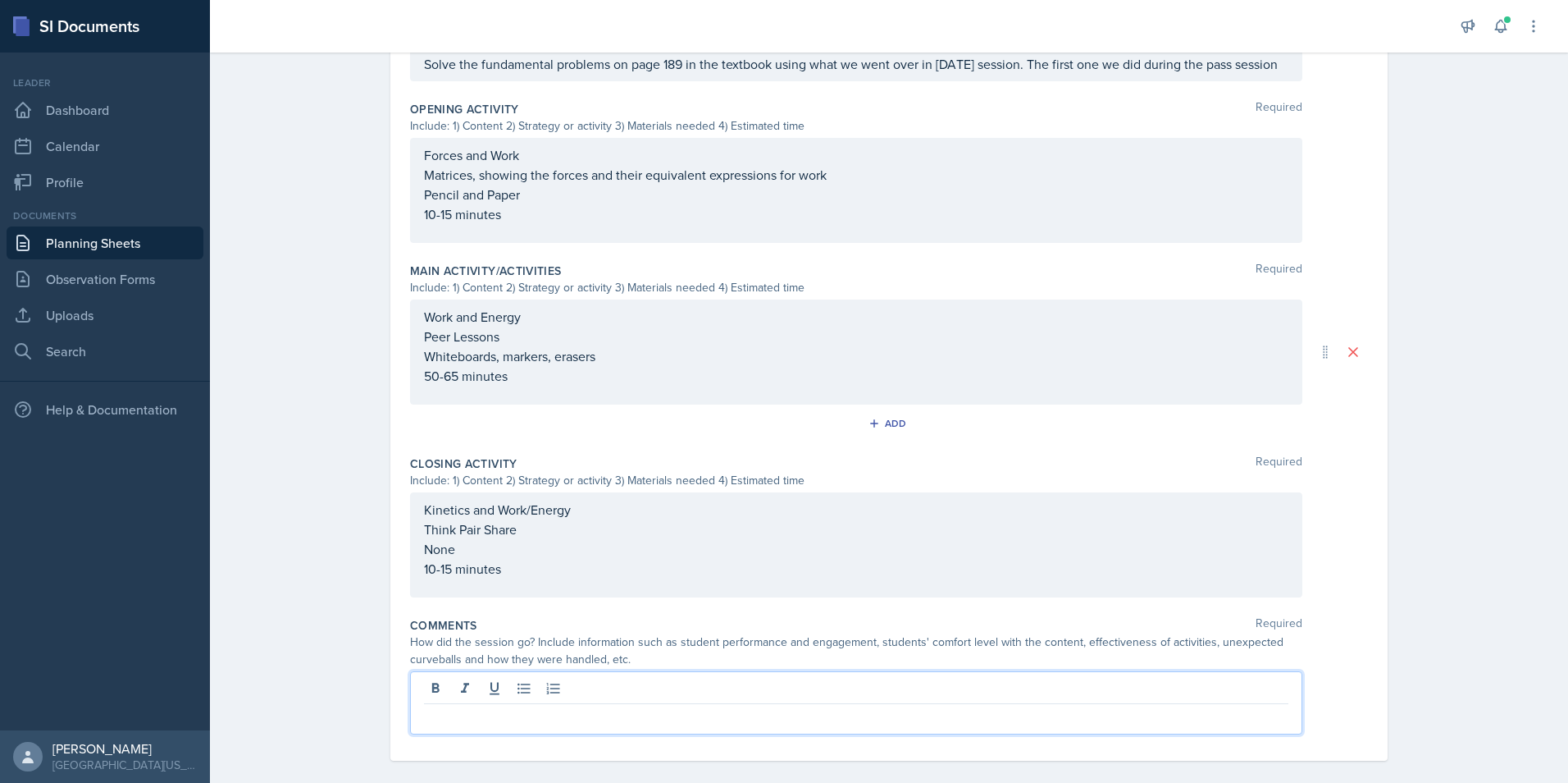
click at [511, 708] on p at bounding box center [856, 717] width 865 height 19
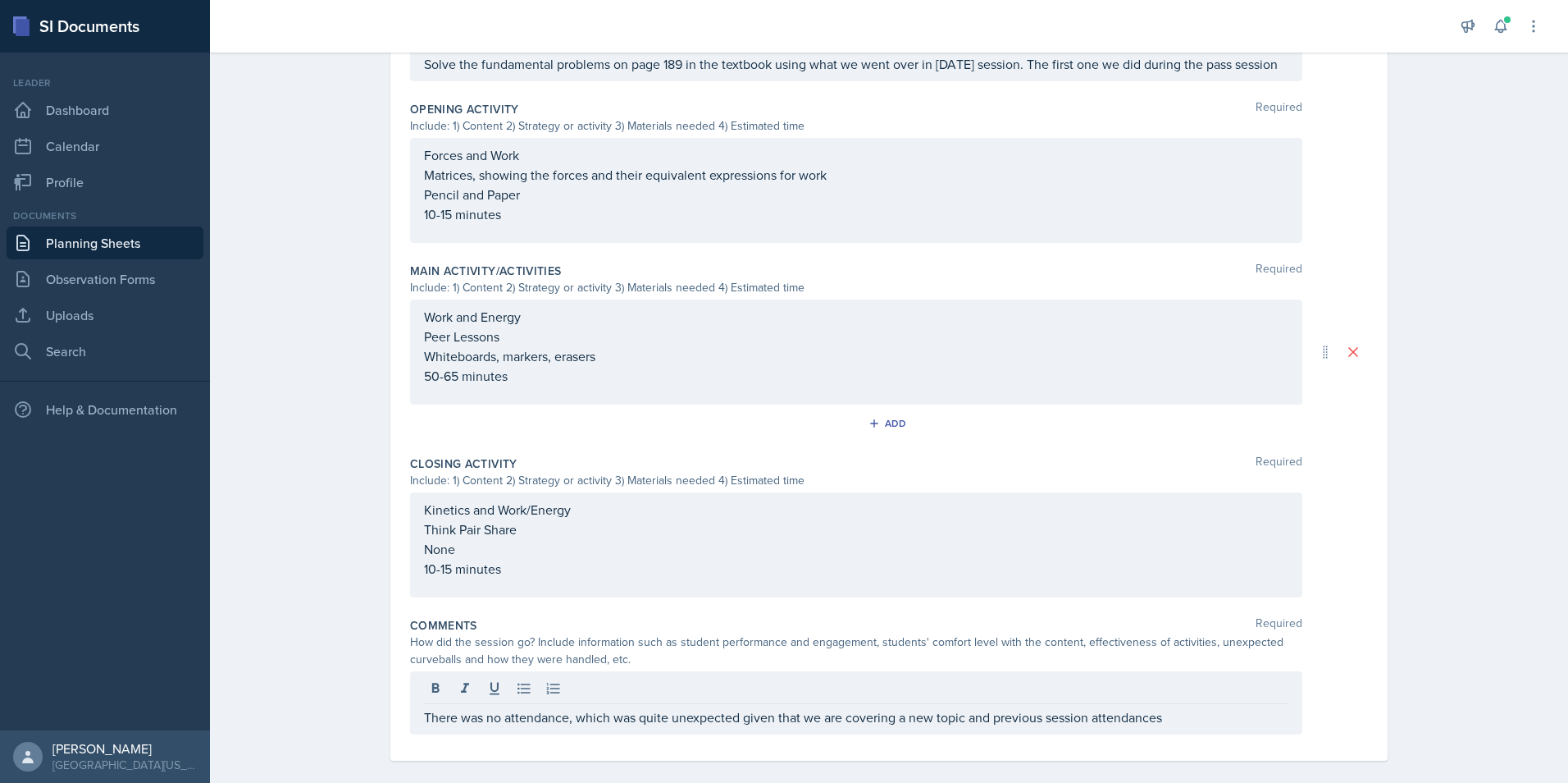
click at [1421, 655] on div "Planning Sheets Sep 17th, 2025 Planning Sheet Date September 17th, 2025 Septemb…" at bounding box center [889, 174] width 1358 height 1250
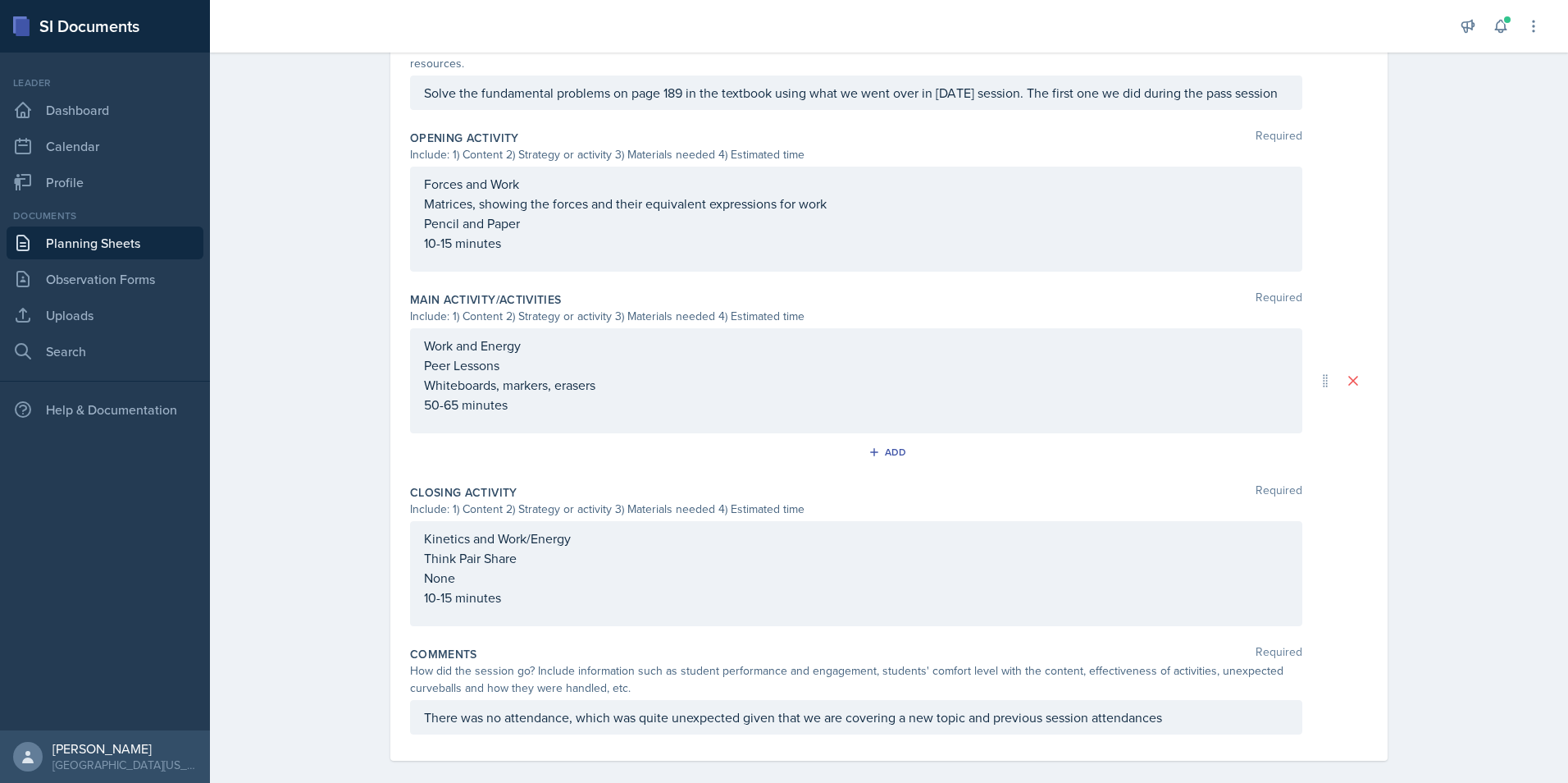
scroll to position [0, 0]
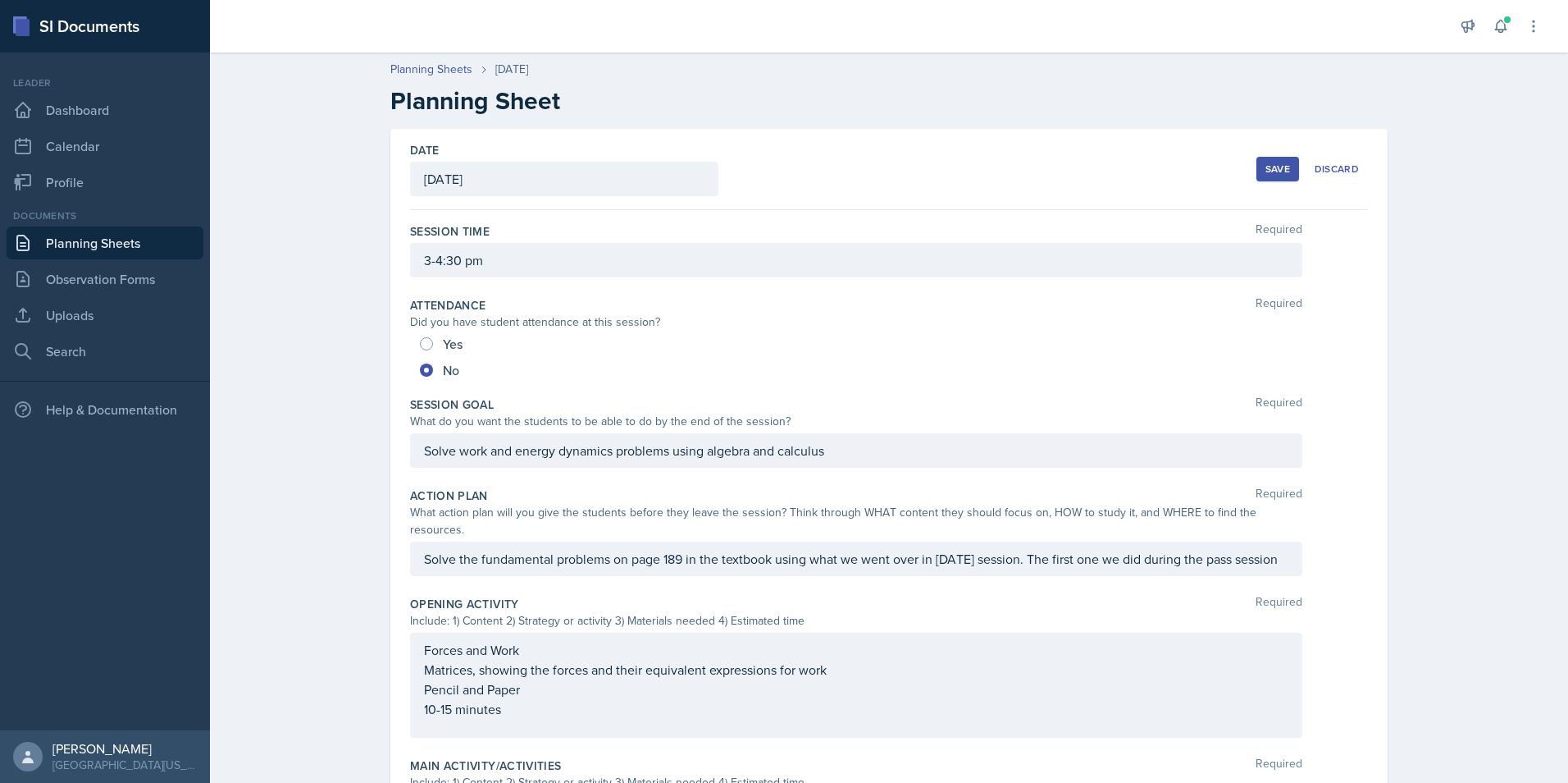
click at [1265, 165] on div "Save" at bounding box center [1277, 169] width 24 height 14
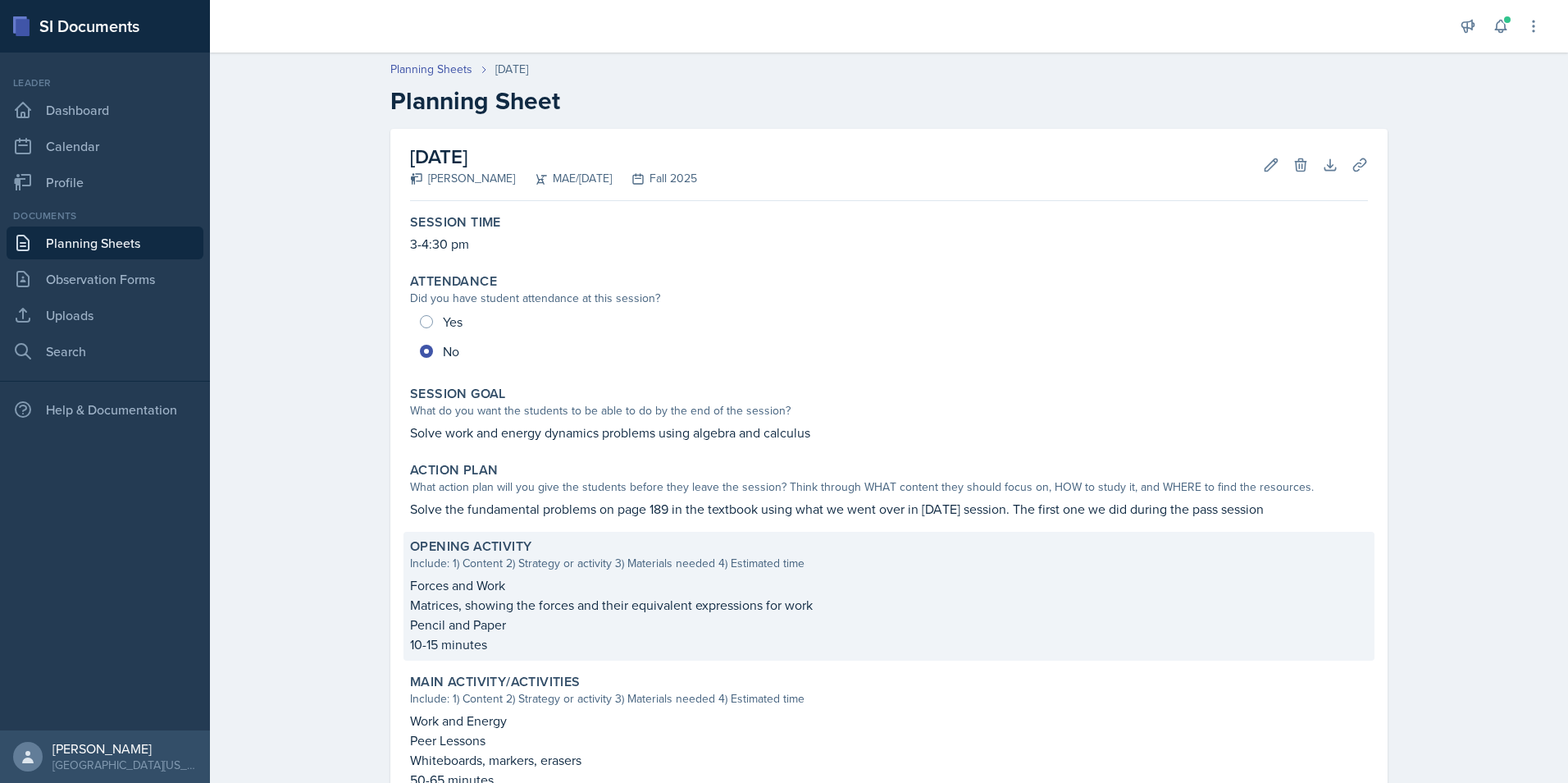
scroll to position [348, 0]
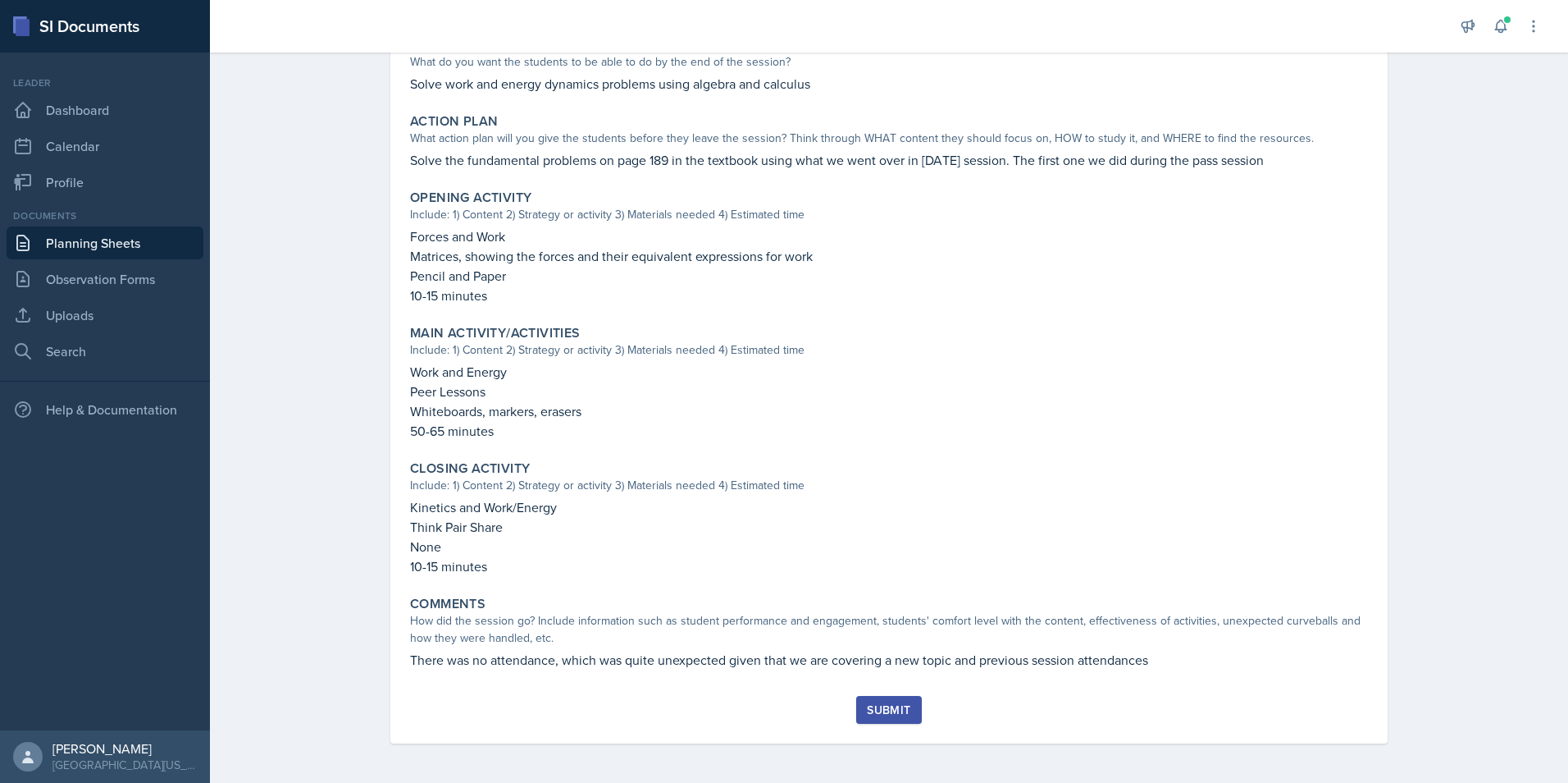
click at [871, 707] on div "Submit" at bounding box center [888, 710] width 44 height 14
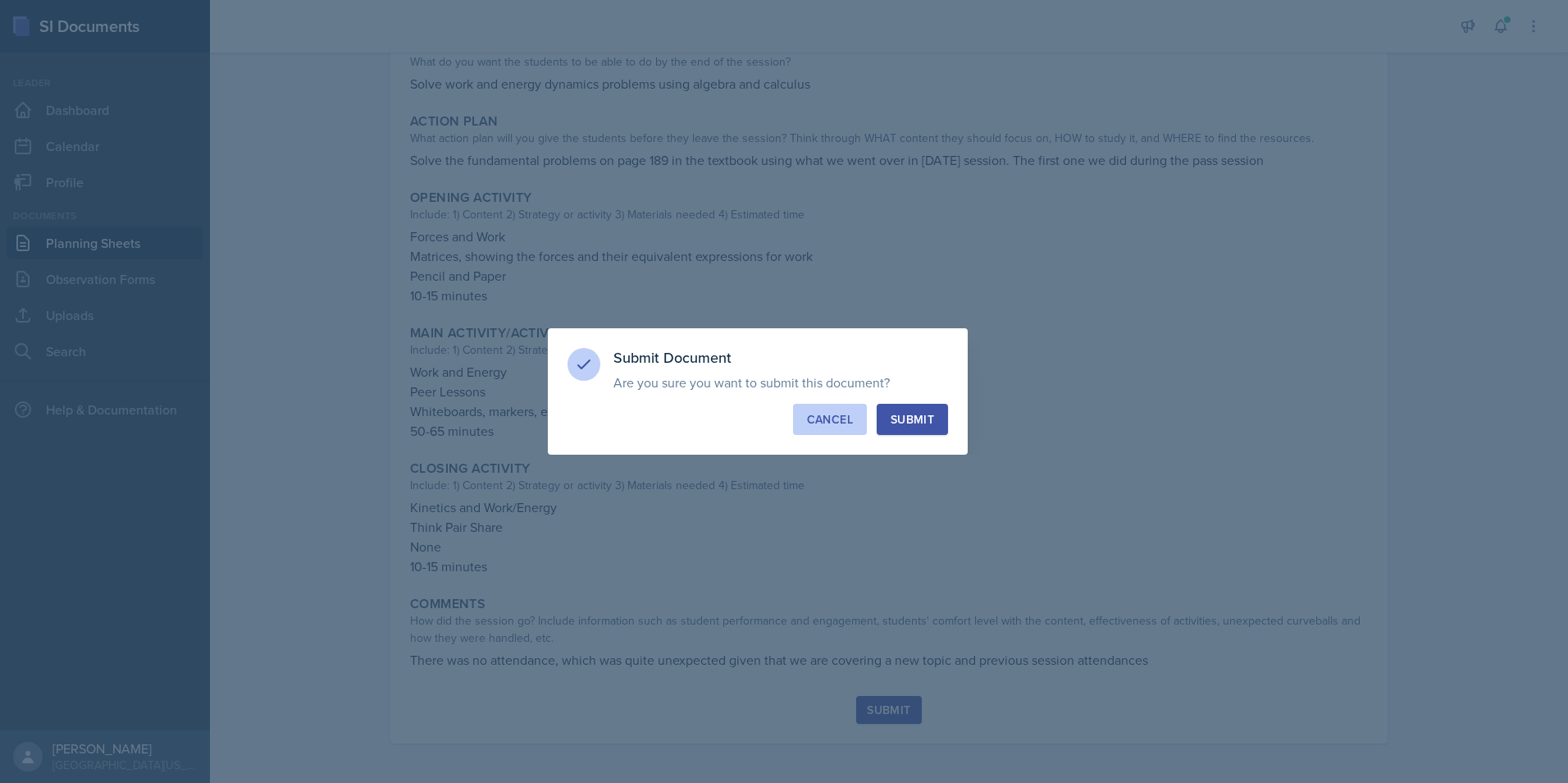
click at [826, 412] on div "Cancel" at bounding box center [829, 419] width 45 height 16
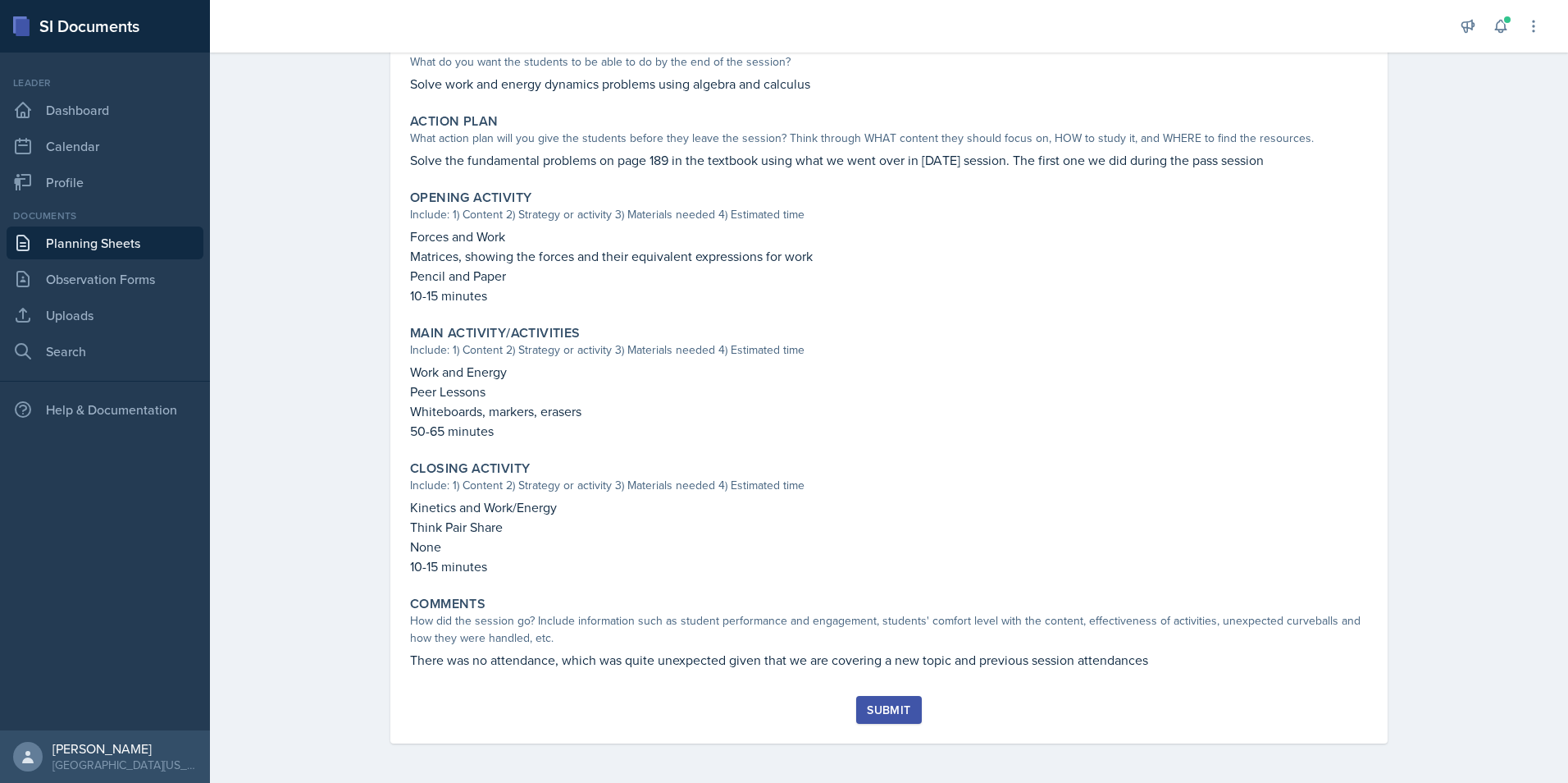
click at [867, 712] on div "Submit" at bounding box center [888, 710] width 44 height 14
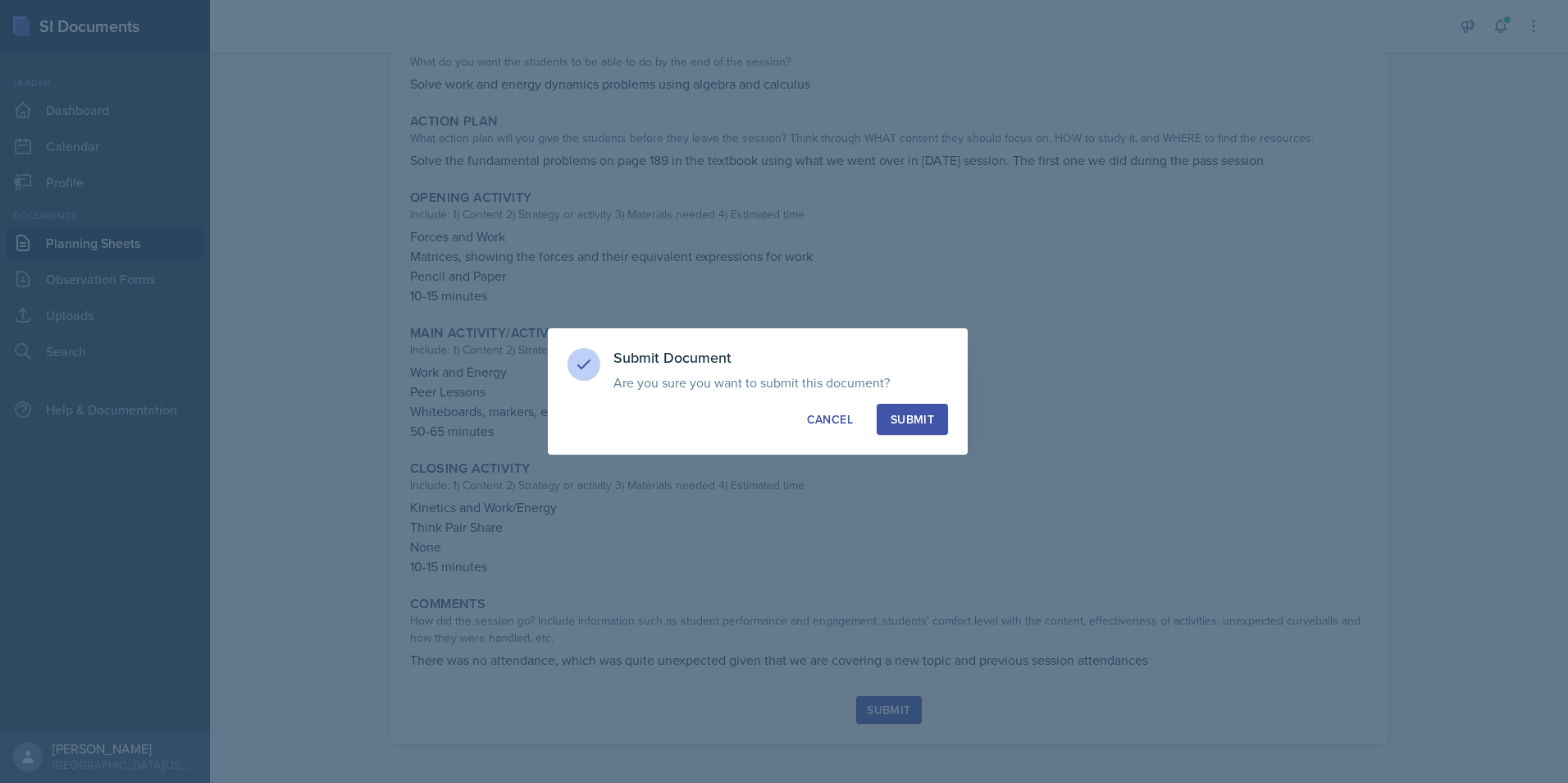
click at [920, 417] on div "Submit" at bounding box center [912, 419] width 44 height 16
radio input "true"
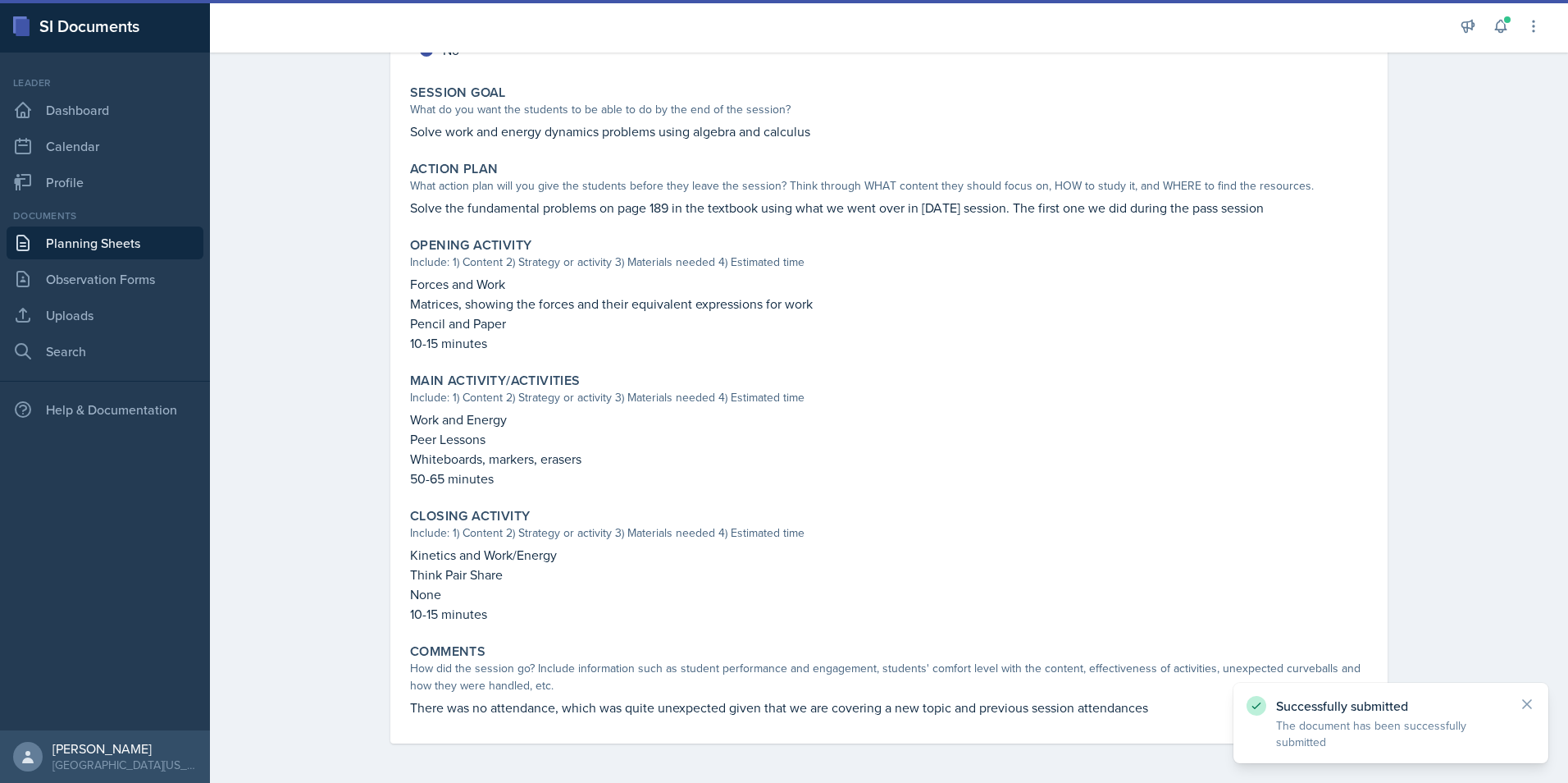
scroll to position [301, 0]
